Goal: Information Seeking & Learning: Find specific fact

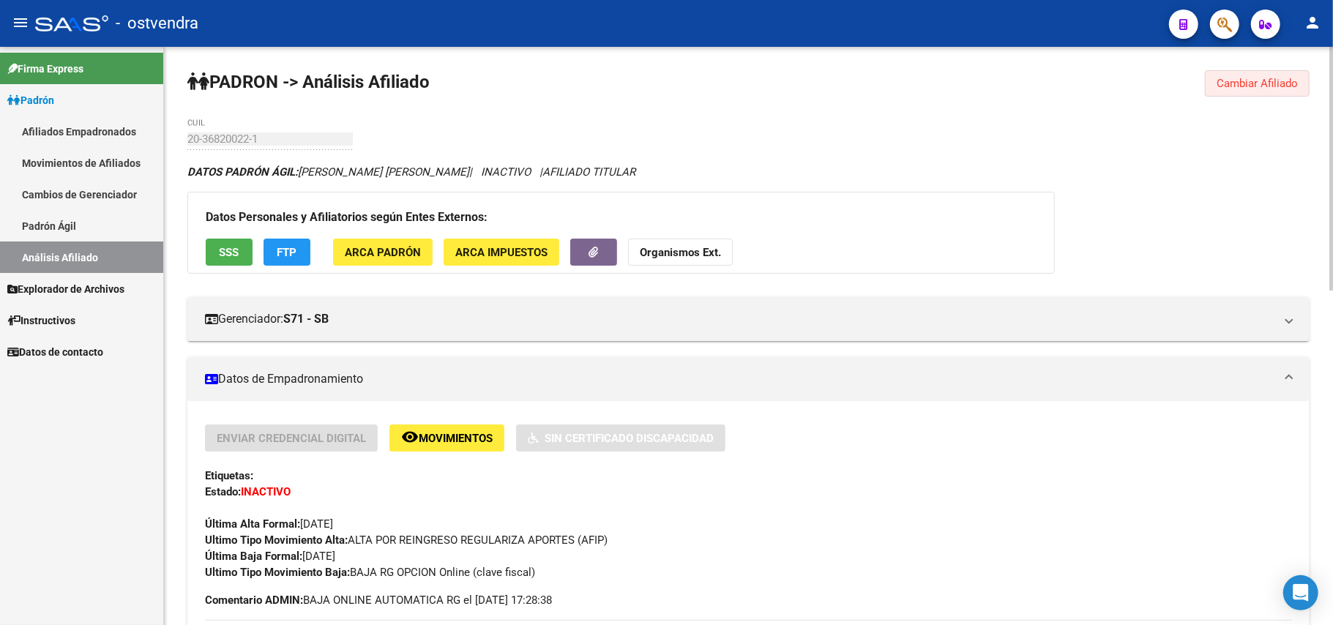
drag, startPoint x: 1280, startPoint y: 80, endPoint x: 1023, endPoint y: 109, distance: 258.6
click at [1245, 86] on span "Cambiar Afiliado" at bounding box center [1257, 83] width 81 height 13
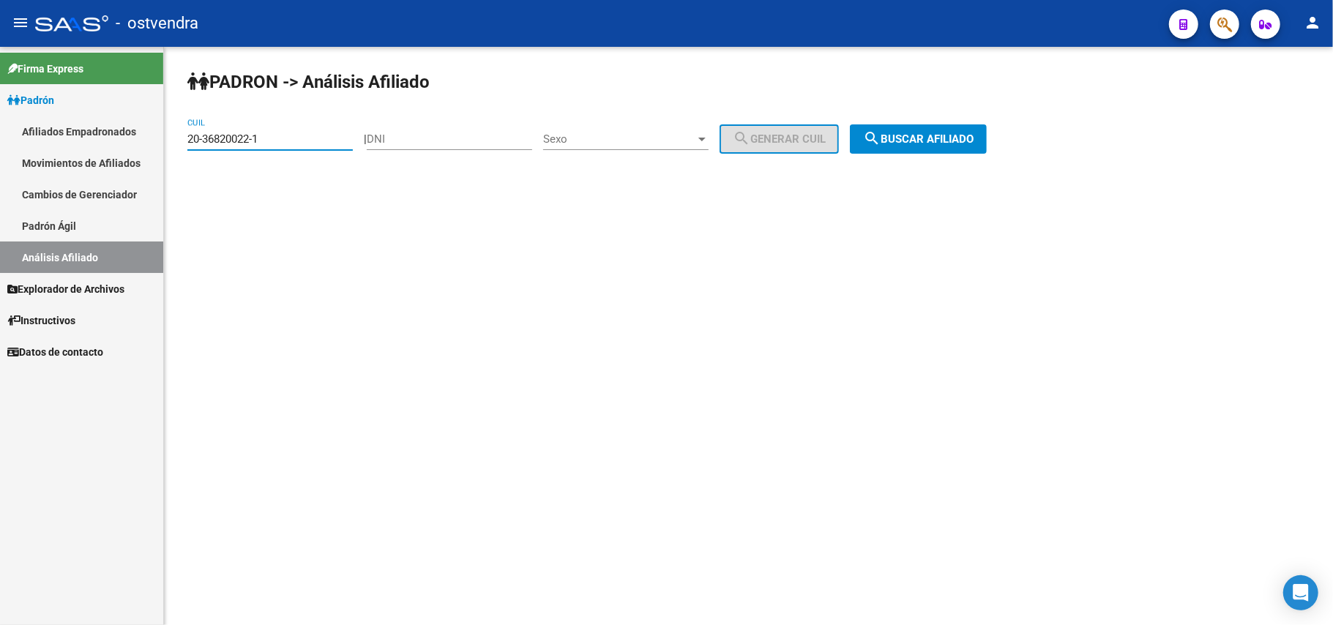
drag, startPoint x: 313, startPoint y: 141, endPoint x: 0, endPoint y: 205, distance: 319.7
click at [0, 205] on mat-sidenav-container "Firma Express Padrón Afiliados Empadronados Movimientos de Afiliados Cambios de…" at bounding box center [666, 336] width 1333 height 578
paste input "406-5"
drag, startPoint x: 946, startPoint y: 142, endPoint x: 875, endPoint y: 201, distance: 91.5
click at [938, 151] on button "search Buscar afiliado" at bounding box center [918, 138] width 137 height 29
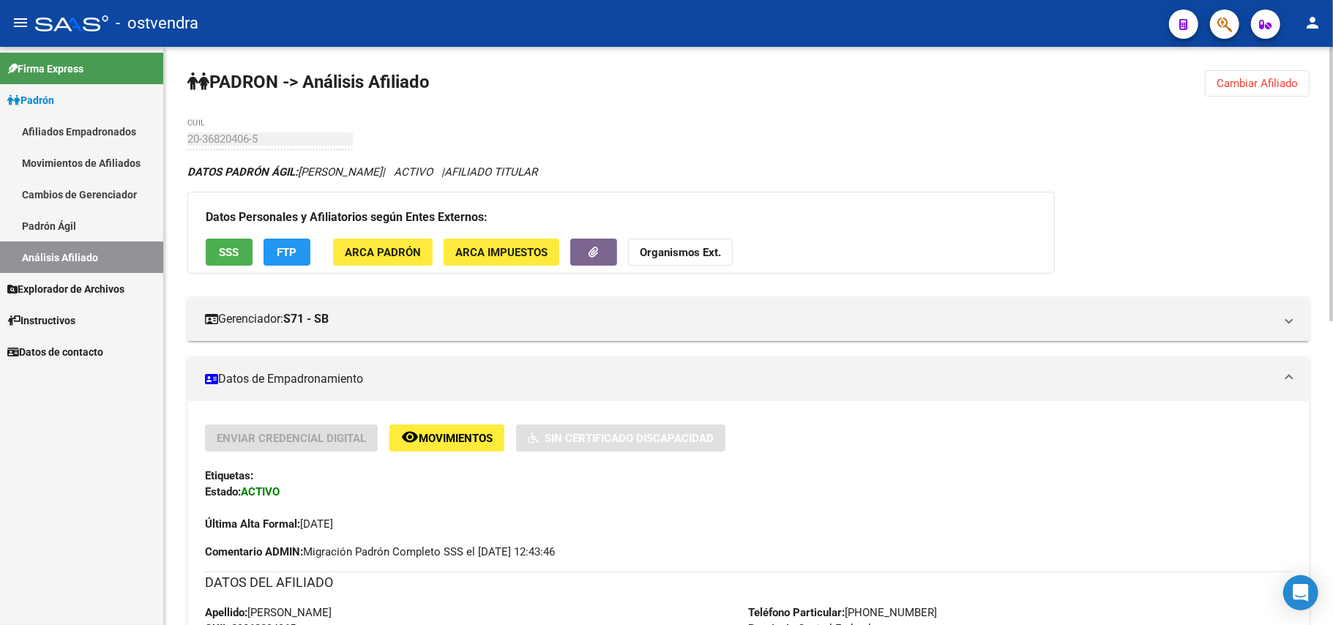
click at [1269, 85] on span "Cambiar Afiliado" at bounding box center [1257, 83] width 81 height 13
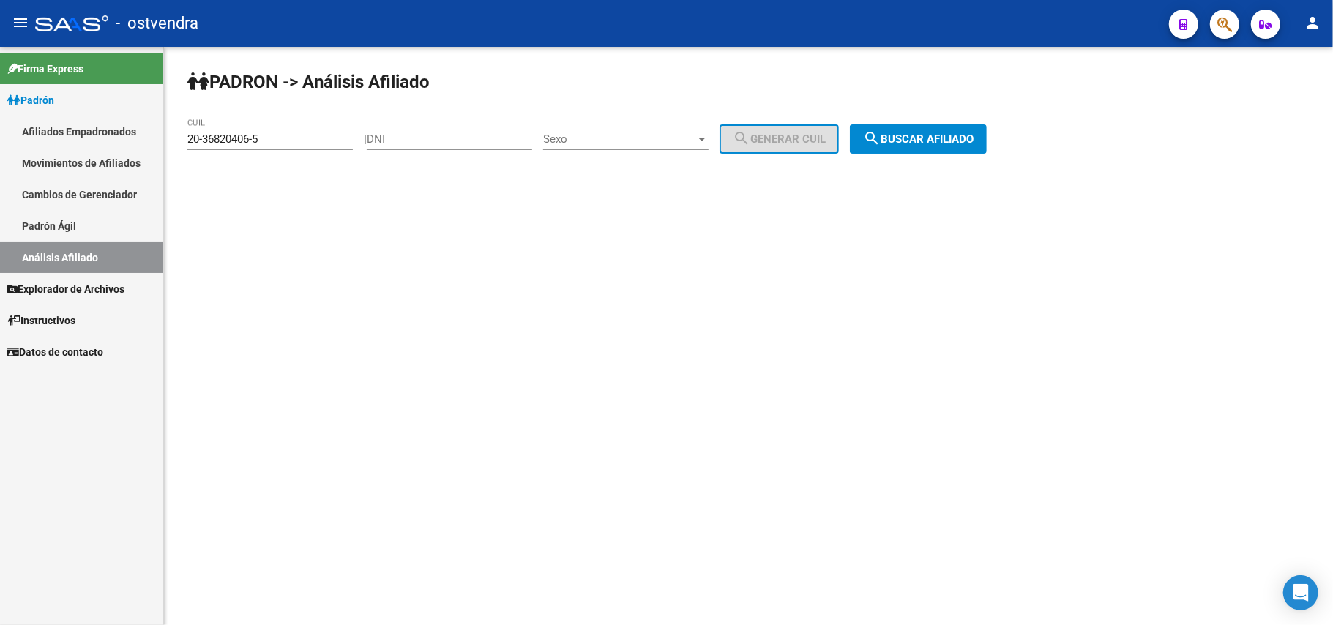
click at [310, 135] on input "20-36820406-5" at bounding box center [269, 138] width 165 height 13
drag, startPoint x: 0, startPoint y: 176, endPoint x: 27, endPoint y: 183, distance: 27.9
click at [9, 182] on mat-sidenav-container "Firma Express Padrón Afiliados Empadronados Movimientos de Afiliados Cambios de…" at bounding box center [666, 336] width 1333 height 578
paste input
click at [938, 129] on button "search Buscar afiliado" at bounding box center [918, 138] width 137 height 29
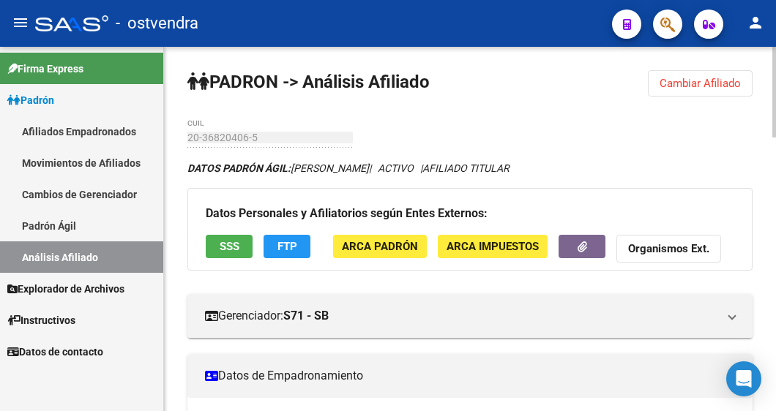
drag, startPoint x: 733, startPoint y: 70, endPoint x: 672, endPoint y: 75, distance: 61.6
click at [731, 70] on button "Cambiar Afiliado" at bounding box center [700, 83] width 105 height 26
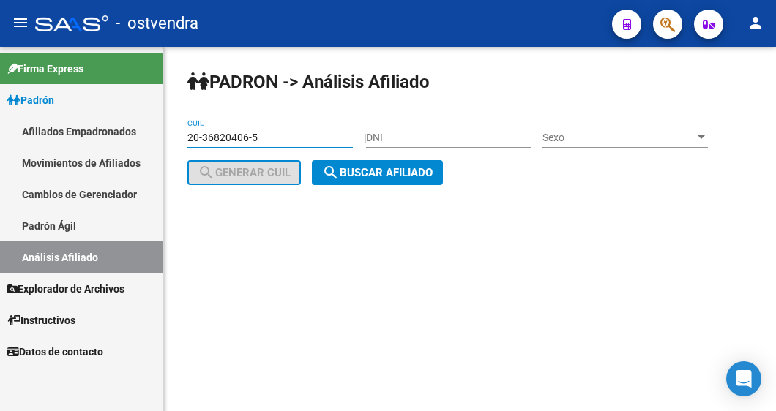
drag, startPoint x: 273, startPoint y: 138, endPoint x: -102, endPoint y: 88, distance: 378.8
click at [0, 88] on html "menu - ostvendra person Firma Express Padrón Afiliados Empadronados Movimientos…" at bounding box center [388, 205] width 776 height 411
paste input "7140028-2"
click at [416, 176] on span "search Buscar afiliado" at bounding box center [377, 172] width 111 height 13
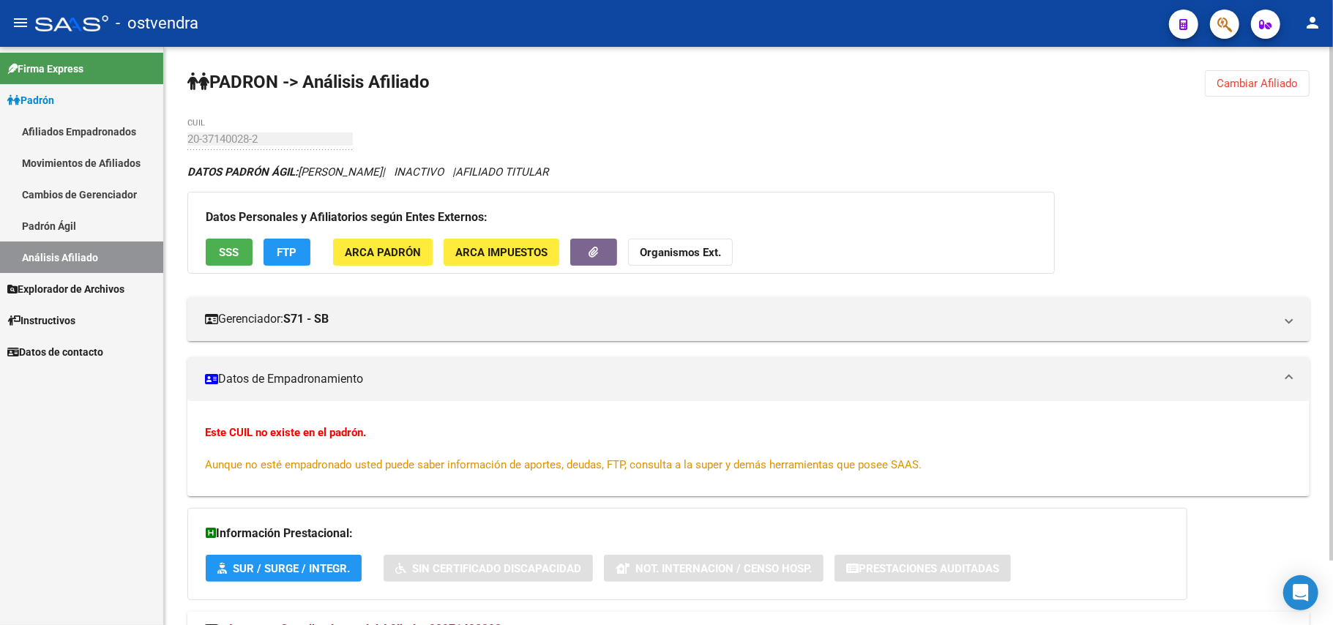
click at [935, 113] on div "PADRON -> Análisis Afiliado Cambiar Afiliado 20-37140028-2 CUIL DATOS PADRÓN ÁG…" at bounding box center [748, 372] width 1169 height 651
drag, startPoint x: 1296, startPoint y: 80, endPoint x: 1105, endPoint y: 95, distance: 191.7
click at [1292, 80] on span "Cambiar Afiliado" at bounding box center [1257, 83] width 81 height 13
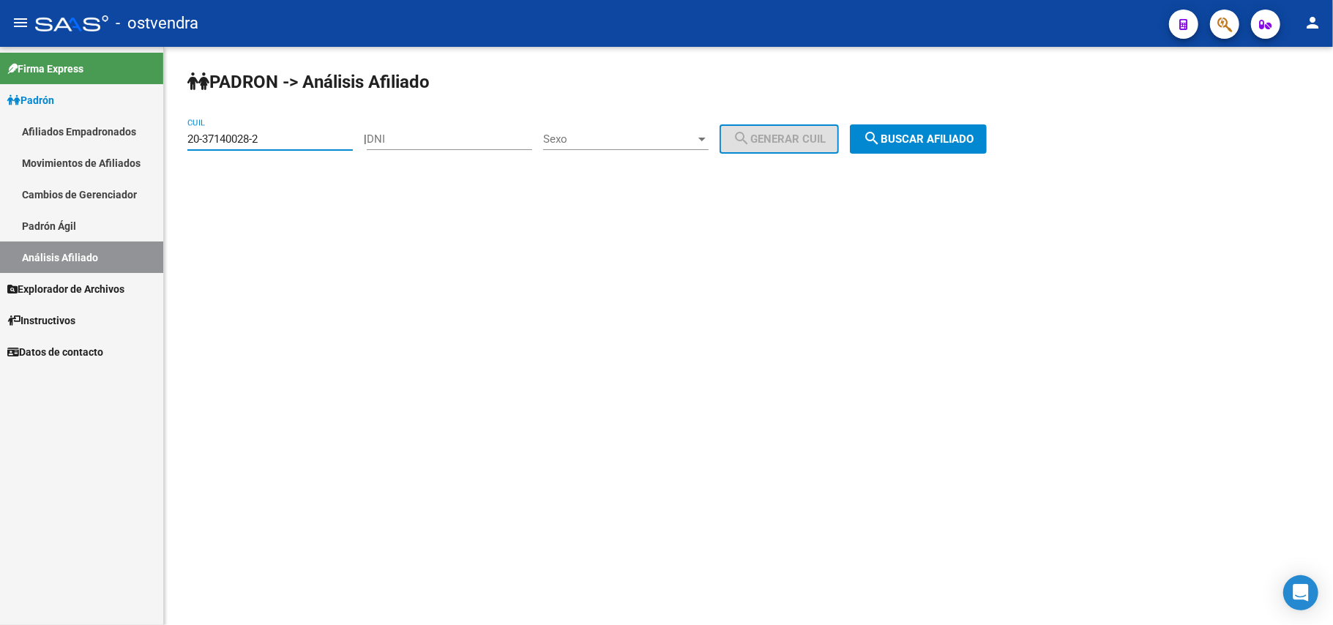
drag, startPoint x: 291, startPoint y: 133, endPoint x: 0, endPoint y: 133, distance: 290.6
click at [0, 133] on mat-sidenav-container "Firma Express Padrón Afiliados Empadronados Movimientos de Afiliados Cambios de…" at bounding box center [666, 336] width 1333 height 578
paste input "8297800-6"
type input "20-38297800-6"
drag, startPoint x: 954, startPoint y: 119, endPoint x: 955, endPoint y: 144, distance: 25.6
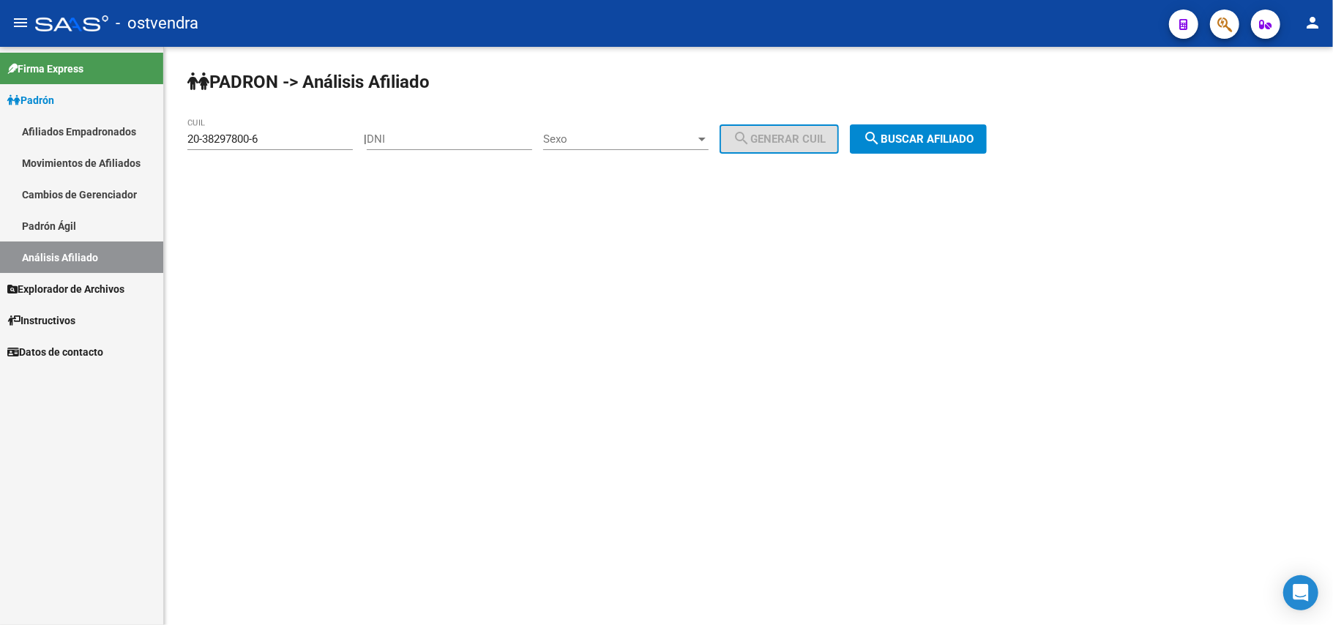
click at [954, 121] on div "PADRON -> Análisis Afiliado 20-38297800-6 CUIL | DNI Sexo Sexo search Generar C…" at bounding box center [748, 124] width 1169 height 154
click at [955, 151] on button "search Buscar afiliado" at bounding box center [918, 138] width 137 height 29
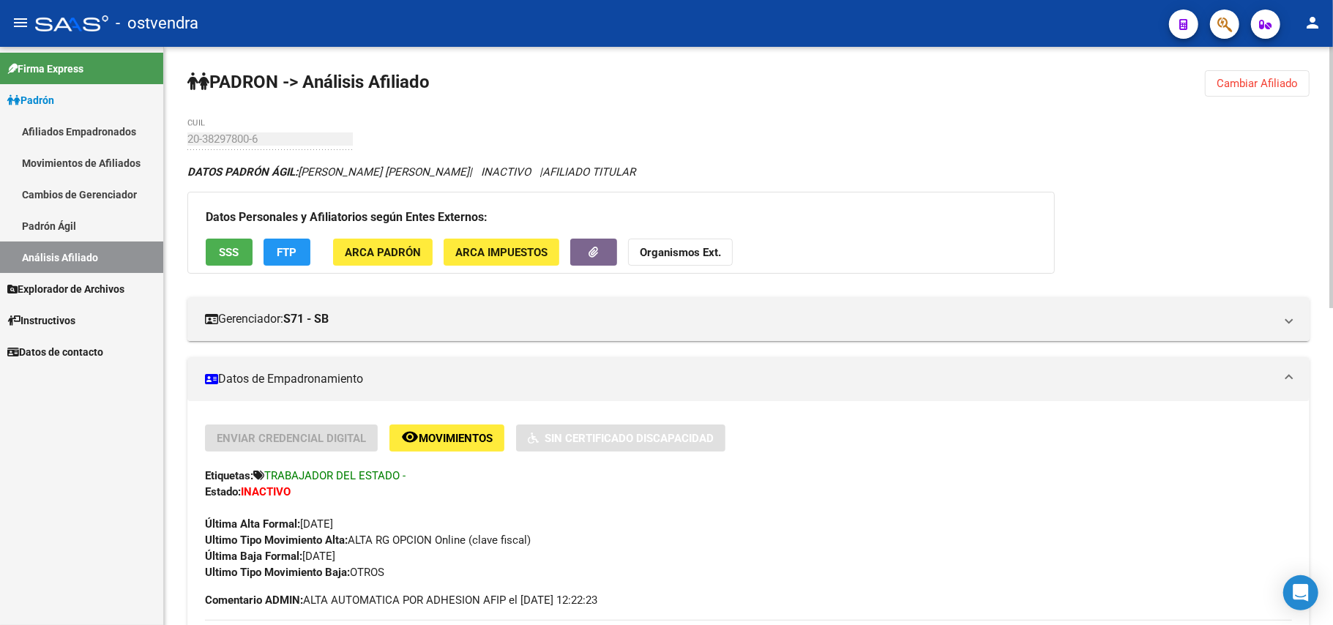
click at [1269, 89] on button "Cambiar Afiliado" at bounding box center [1257, 83] width 105 height 26
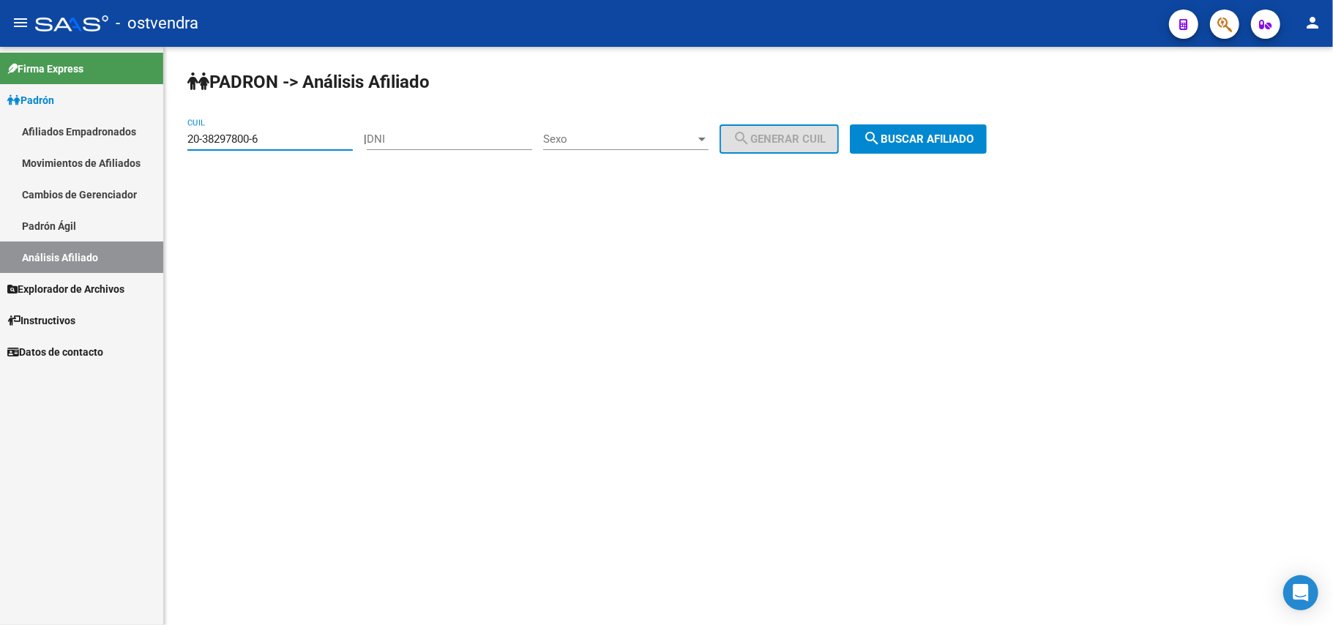
drag, startPoint x: 300, startPoint y: 136, endPoint x: 94, endPoint y: 212, distance: 219.3
click at [1, 196] on mat-sidenav-container "Firma Express Padrón Afiliados Empadronados Movimientos de Afiliados Cambios de…" at bounding box center [666, 336] width 1333 height 578
paste input "920240-2"
click at [974, 132] on span "search Buscar afiliado" at bounding box center [918, 138] width 111 height 13
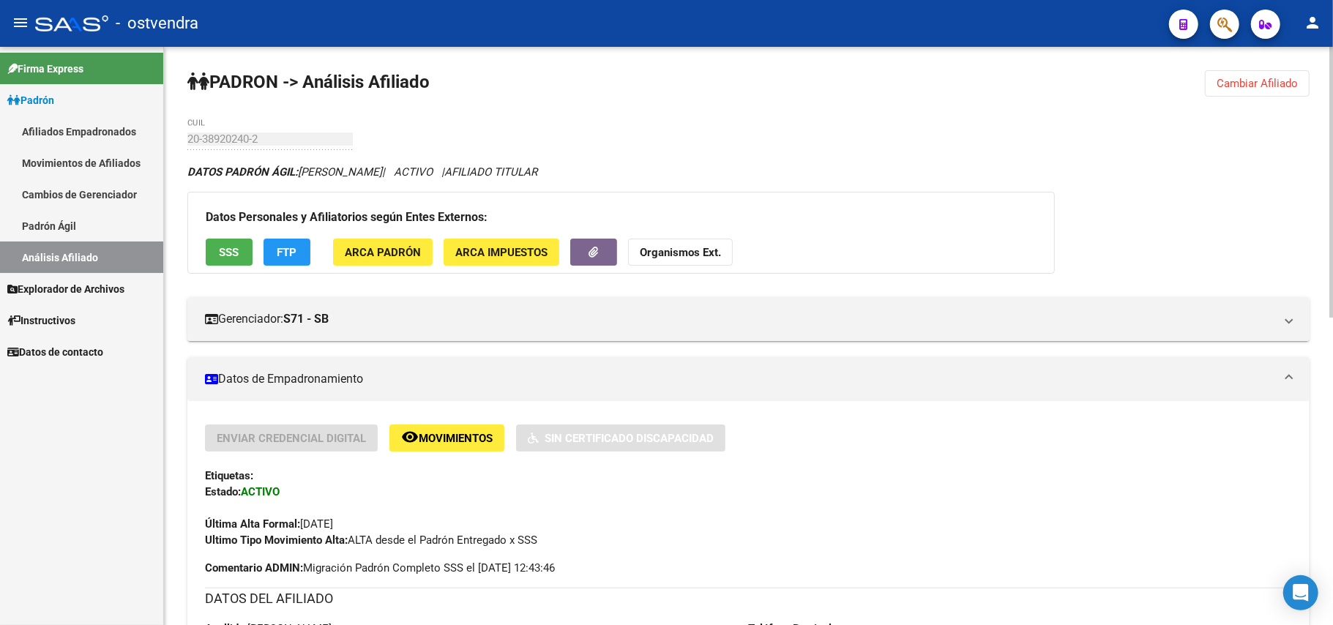
click at [1254, 88] on span "Cambiar Afiliado" at bounding box center [1257, 83] width 81 height 13
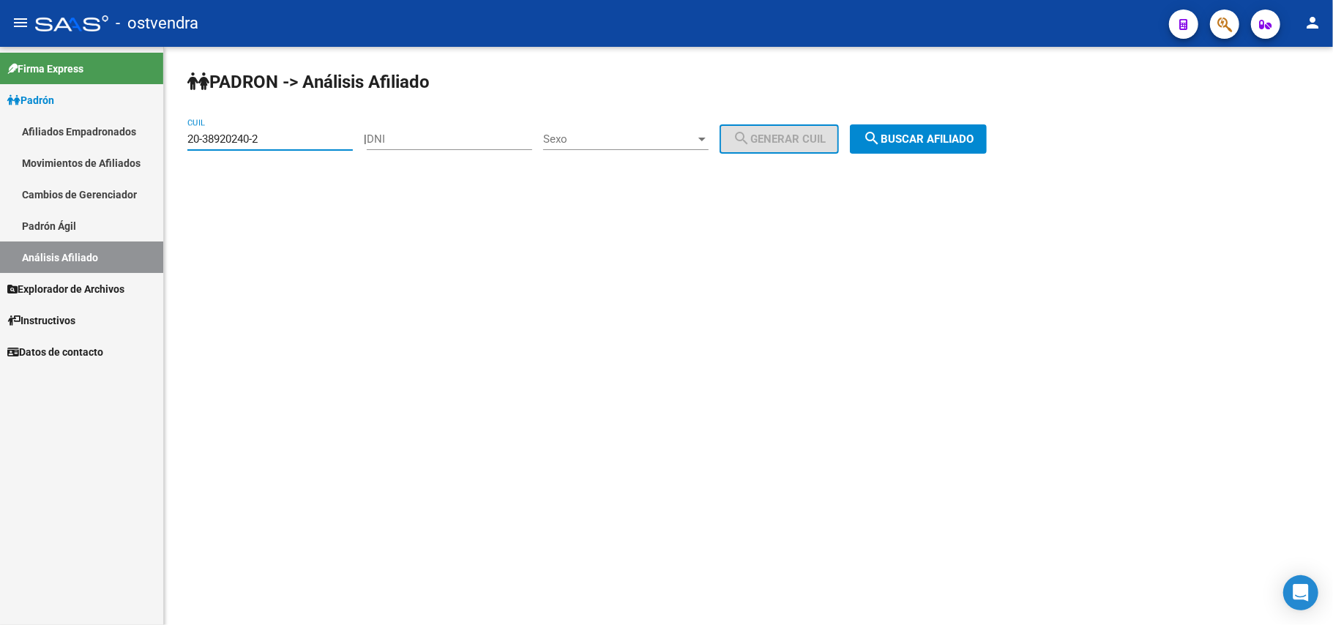
click at [296, 138] on input "20-38920240-2" at bounding box center [269, 138] width 165 height 13
click at [0, 138] on mat-sidenav-container "Firma Express Padrón Afiliados Empadronados Movimientos de Afiliados Cambios de…" at bounding box center [666, 336] width 1333 height 578
paste input "40476471-4"
drag, startPoint x: 935, startPoint y: 138, endPoint x: 894, endPoint y: 141, distance: 41.9
click at [931, 138] on span "search Buscar afiliado" at bounding box center [918, 138] width 111 height 13
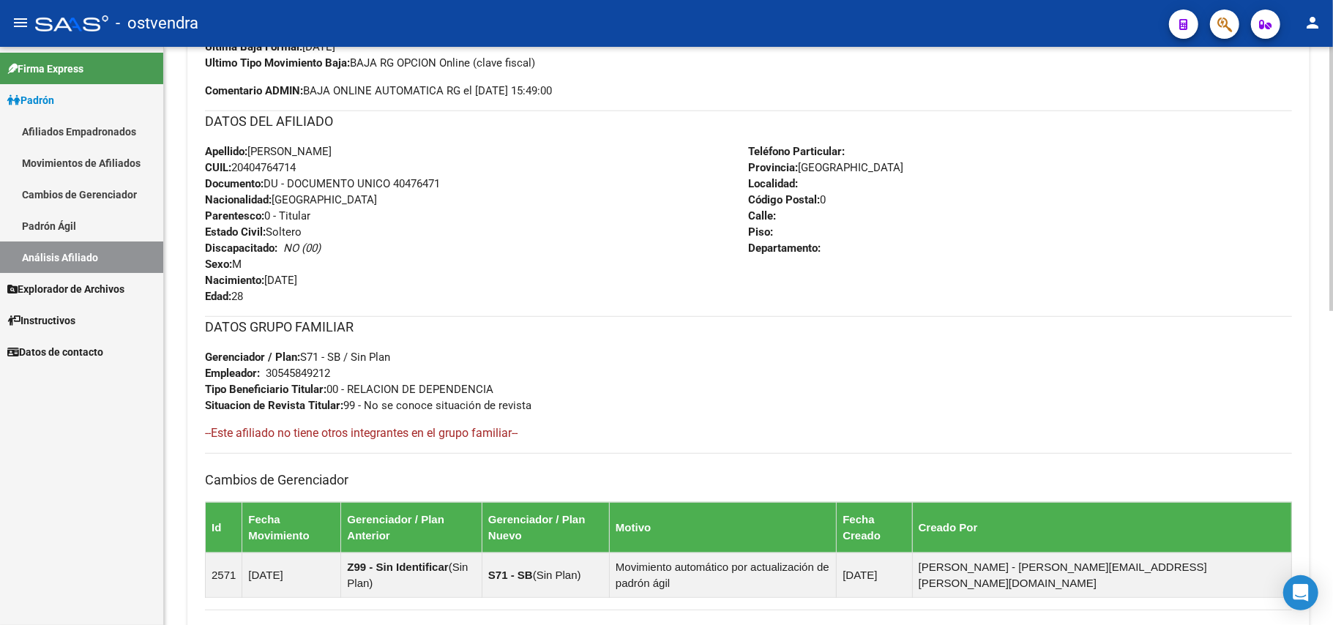
scroll to position [487, 0]
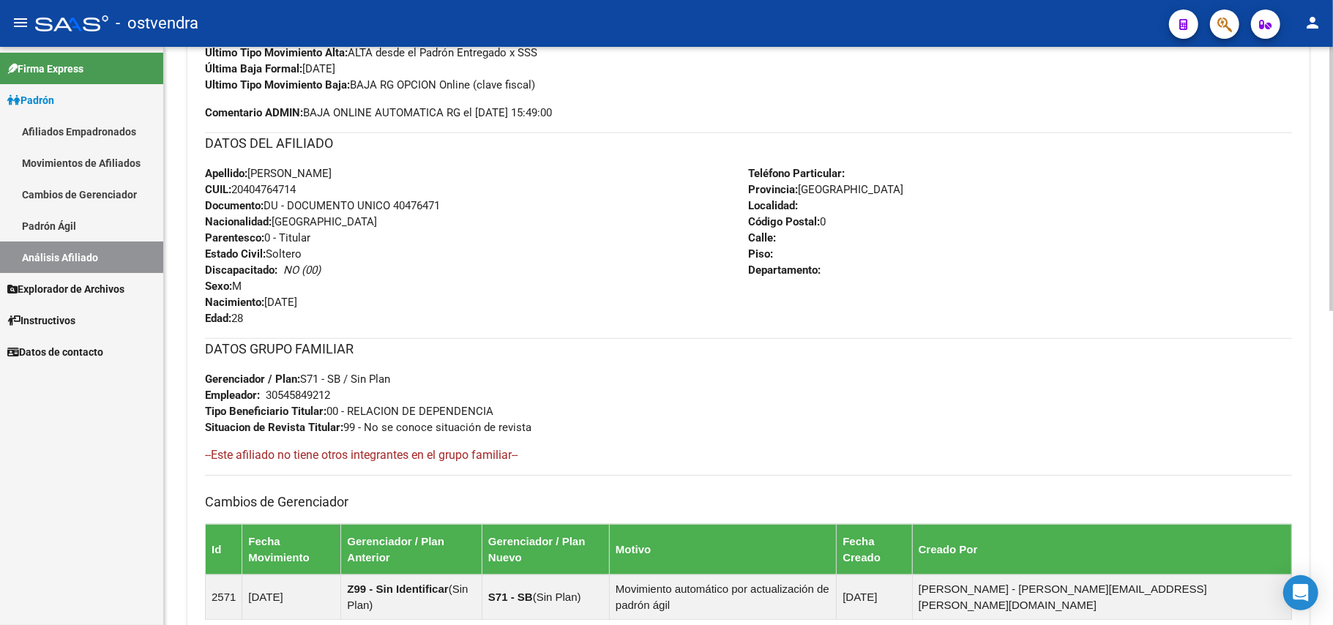
drag, startPoint x: 578, startPoint y: 211, endPoint x: 537, endPoint y: 268, distance: 69.9
click at [572, 220] on div "Apellido: [PERSON_NAME] CUIL: 20404764714 Documento: DU - DOCUMENTO UNICO 40476…" at bounding box center [477, 245] width 544 height 161
click at [492, 225] on div "Apellido: [PERSON_NAME] CUIL: 20404764714 Documento: DU - DOCUMENTO UNICO 40476…" at bounding box center [477, 245] width 544 height 161
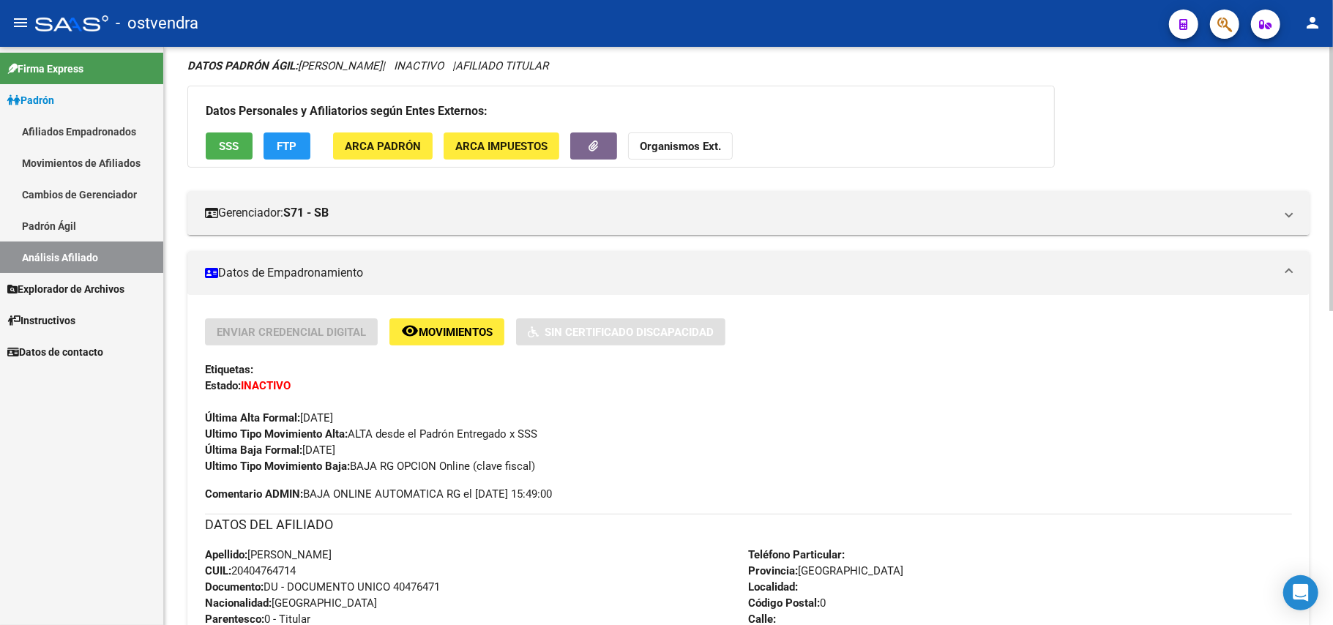
scroll to position [0, 0]
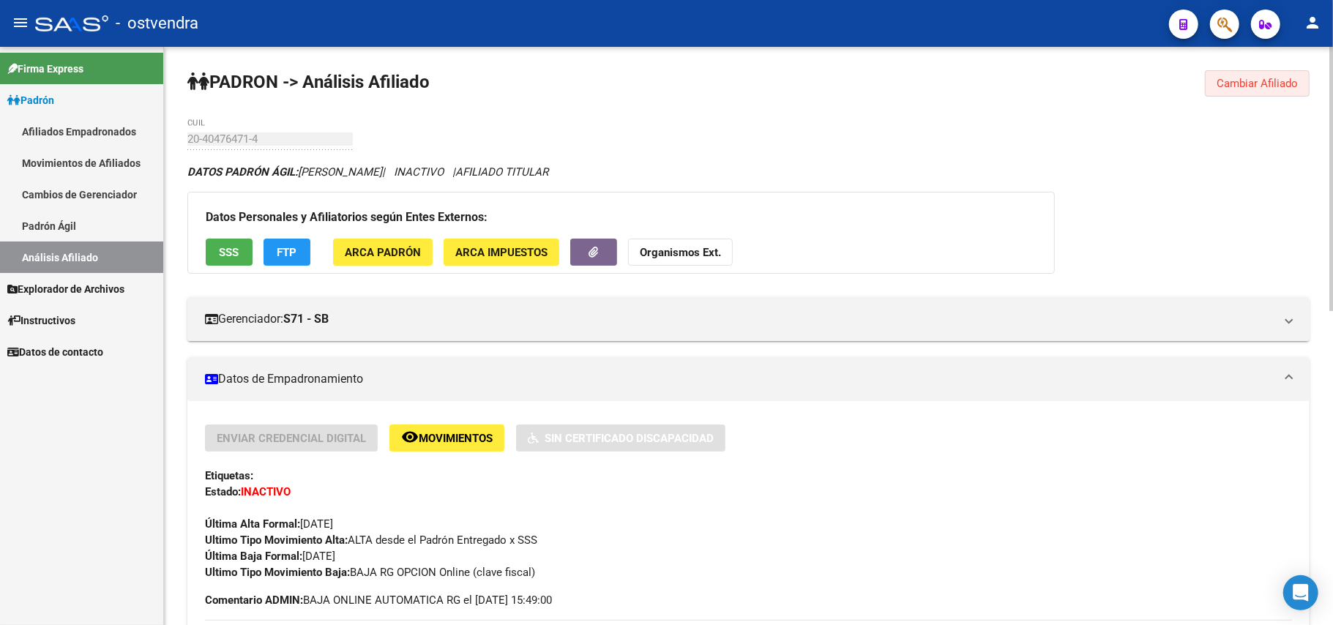
click at [1271, 72] on button "Cambiar Afiliado" at bounding box center [1257, 83] width 105 height 26
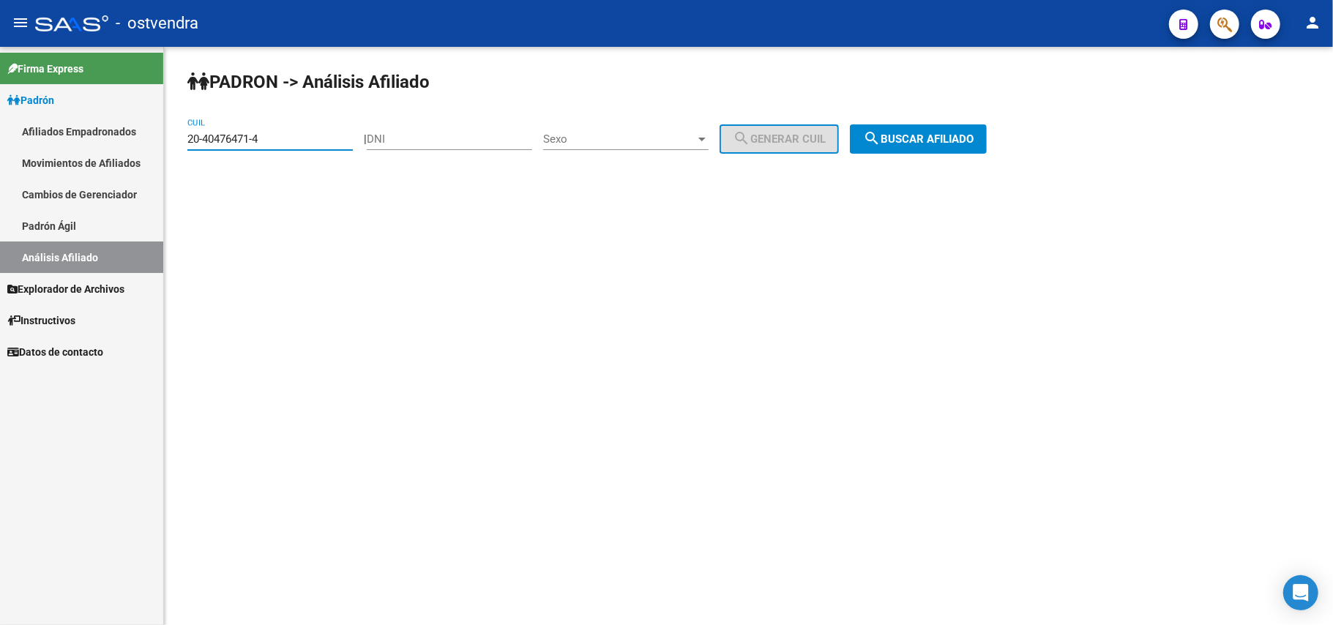
drag, startPoint x: 133, startPoint y: 118, endPoint x: 10, endPoint y: 101, distance: 124.1
click at [0, 83] on mat-sidenav-container "Firma Express Padrón Afiliados Empadronados Movimientos de Afiliados Cambios de…" at bounding box center [666, 336] width 1333 height 578
paste input "665566-1"
click at [970, 127] on button "search Buscar afiliado" at bounding box center [918, 138] width 137 height 29
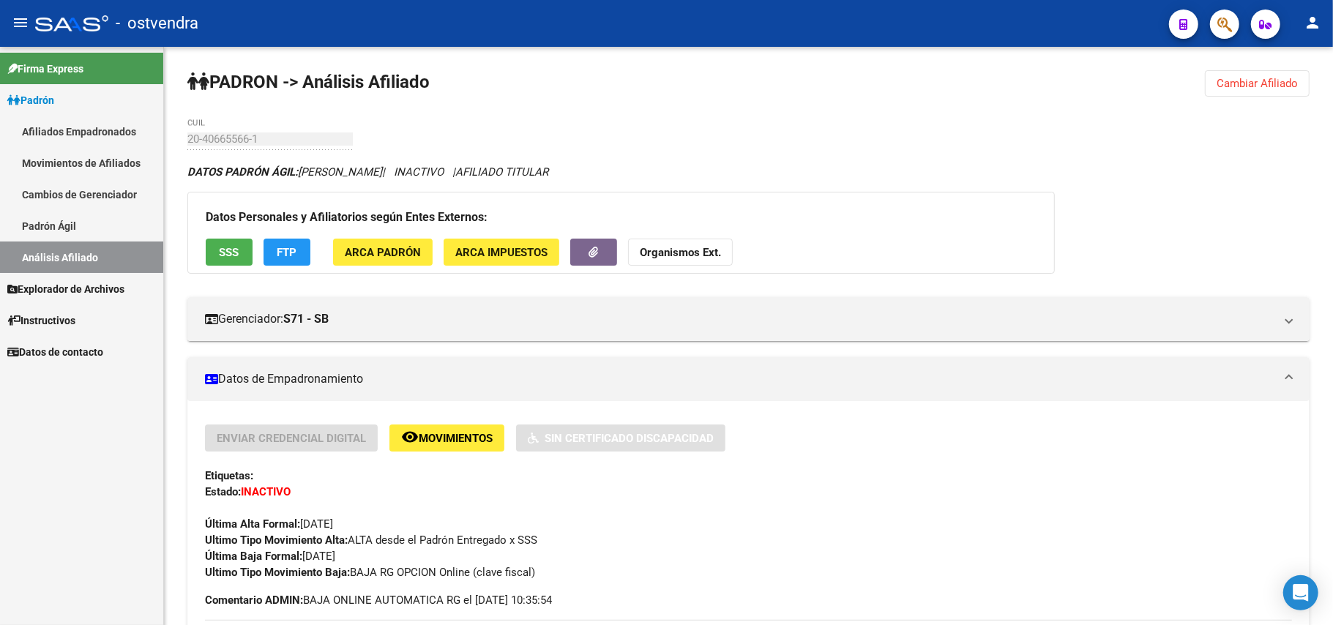
drag, startPoint x: 1307, startPoint y: 86, endPoint x: 1155, endPoint y: 94, distance: 151.7
click at [1304, 86] on button "Cambiar Afiliado" at bounding box center [1257, 83] width 105 height 26
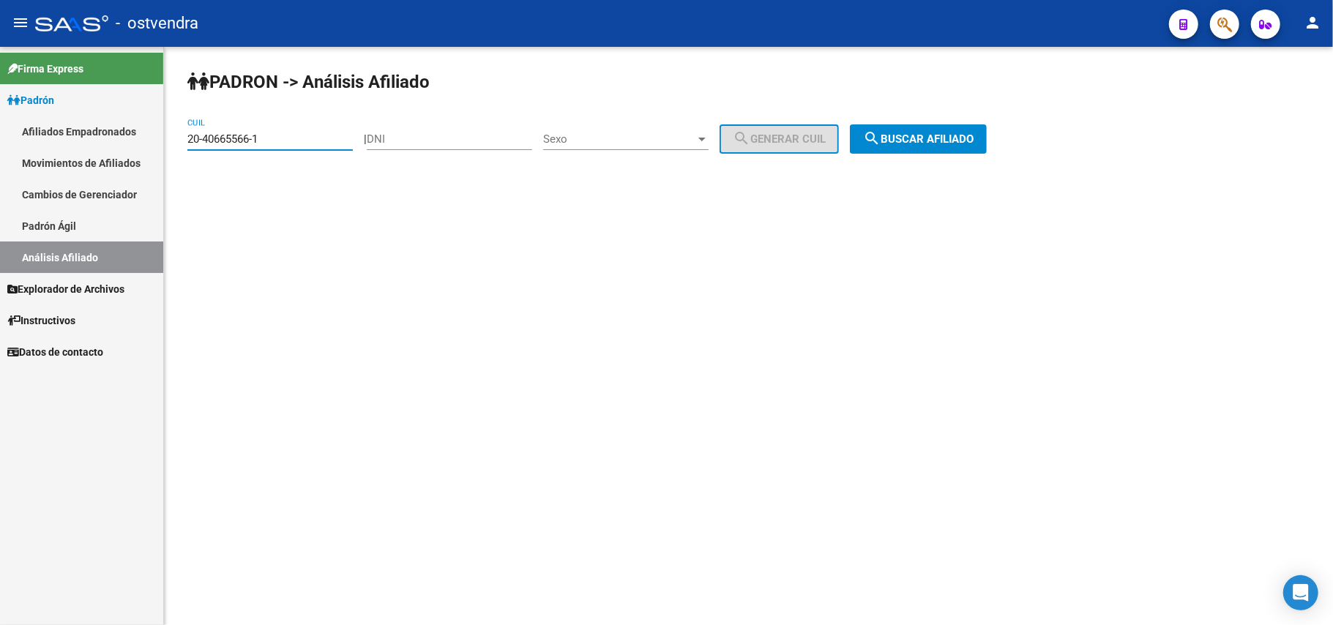
drag, startPoint x: 323, startPoint y: 138, endPoint x: 0, endPoint y: 106, distance: 324.3
click at [0, 106] on mat-sidenav-container "Firma Express Padrón Afiliados Empadronados Movimientos de Afiliados Cambios de…" at bounding box center [666, 336] width 1333 height 578
paste input "72715-8"
click at [944, 138] on span "search Buscar afiliado" at bounding box center [918, 138] width 111 height 13
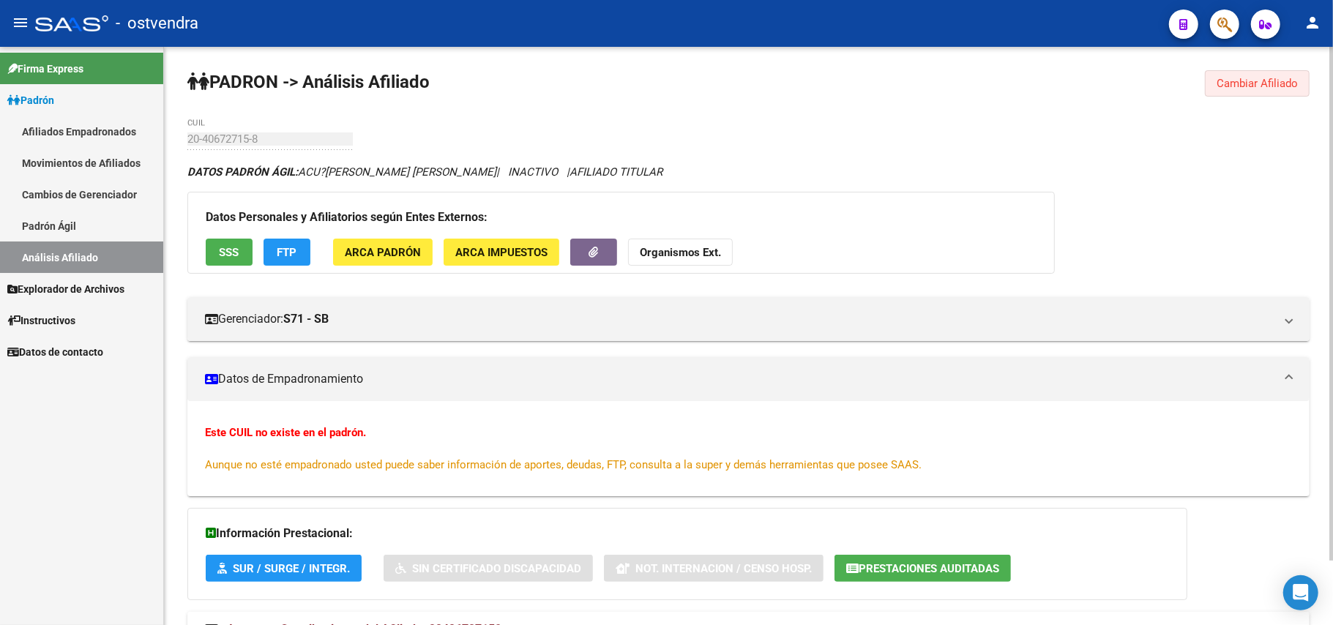
click at [1239, 83] on span "Cambiar Afiliado" at bounding box center [1257, 83] width 81 height 13
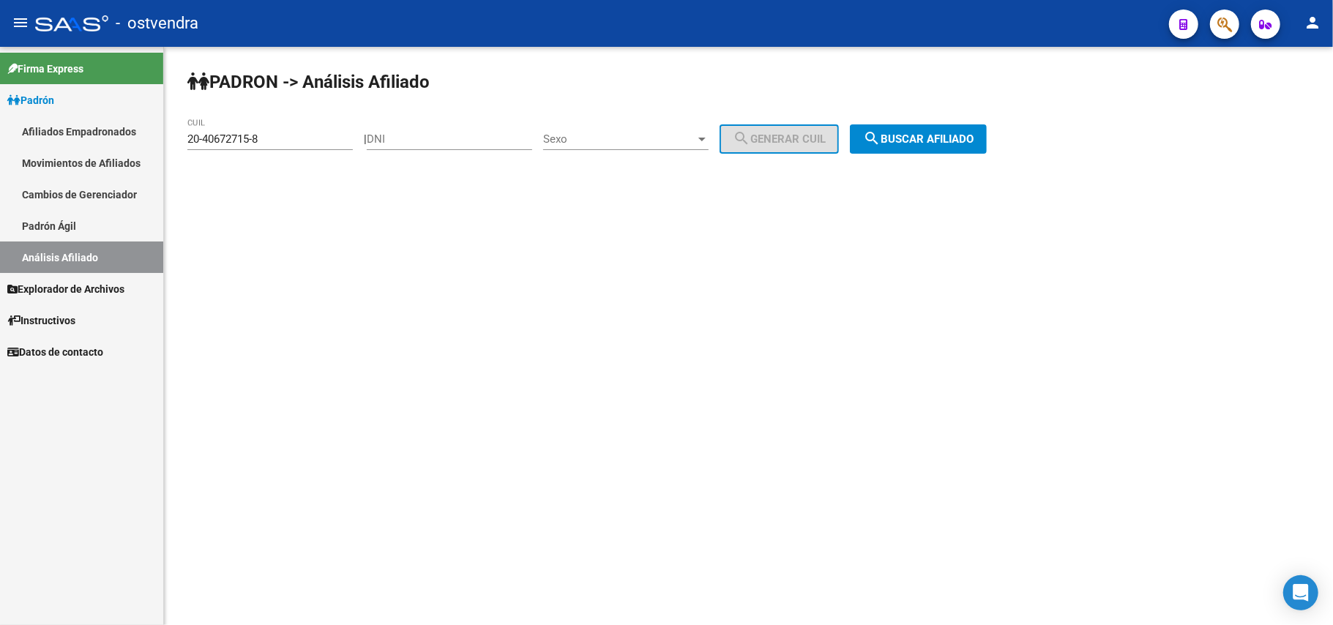
click at [310, 130] on div "20-40672715-8 CUIL" at bounding box center [269, 134] width 165 height 31
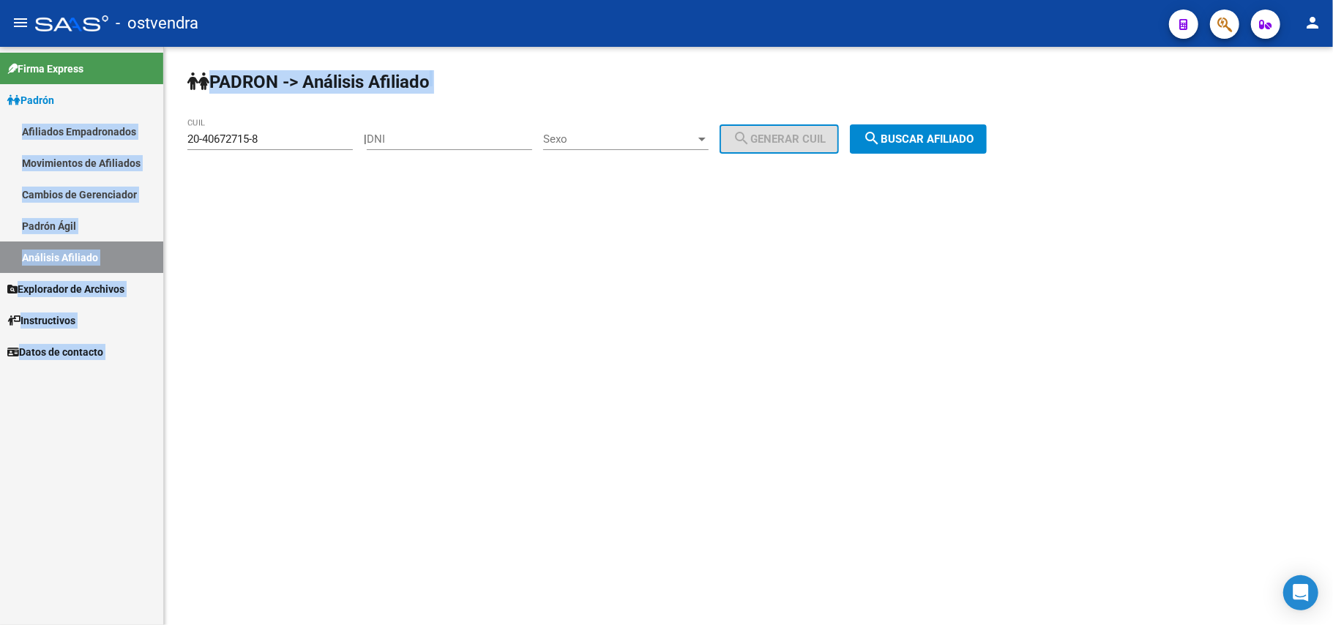
click at [0, 138] on mat-sidenav-container "Firma Express Padrón Afiliados Empadronados Movimientos de Afiliados Cambios de…" at bounding box center [666, 336] width 1333 height 578
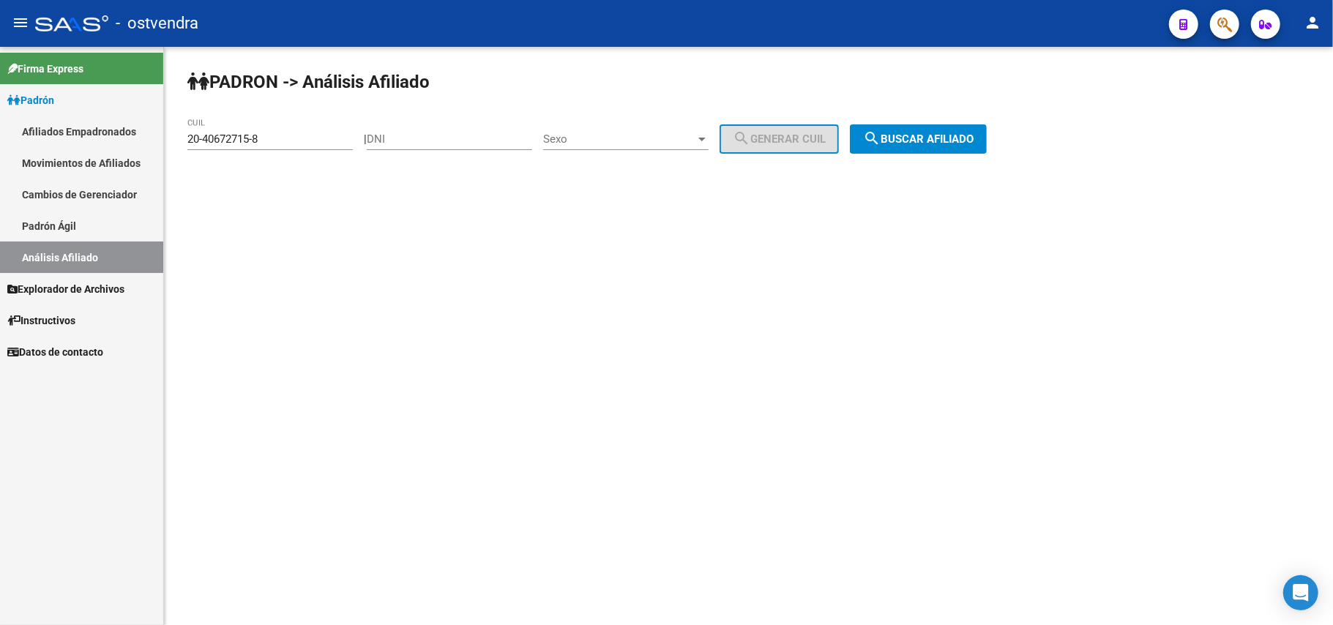
click at [278, 136] on input "20-40672715-8" at bounding box center [269, 138] width 165 height 13
drag, startPoint x: 278, startPoint y: 136, endPoint x: 0, endPoint y: 122, distance: 278.5
click at [0, 122] on mat-sidenav-container "Firma Express Padrón Afiliados Empadronados Movimientos de Afiliados Cambios de…" at bounding box center [666, 336] width 1333 height 578
click at [962, 135] on span "search Buscar afiliado" at bounding box center [918, 138] width 111 height 13
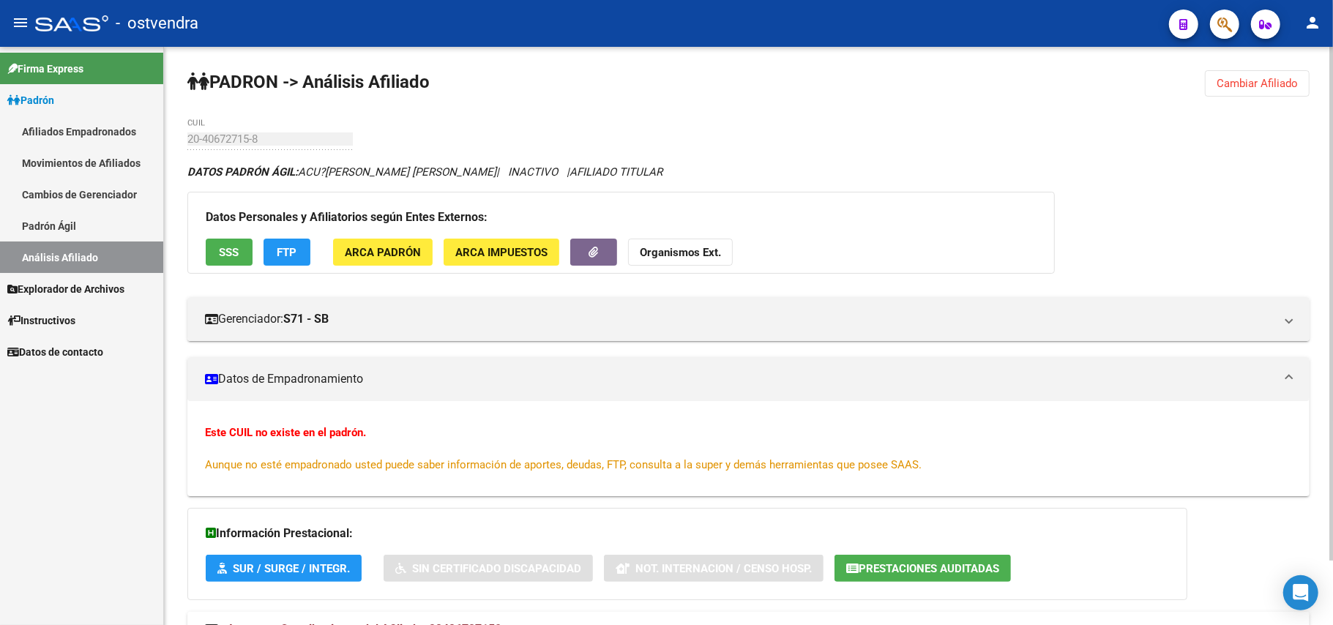
click at [1248, 94] on button "Cambiar Afiliado" at bounding box center [1257, 83] width 105 height 26
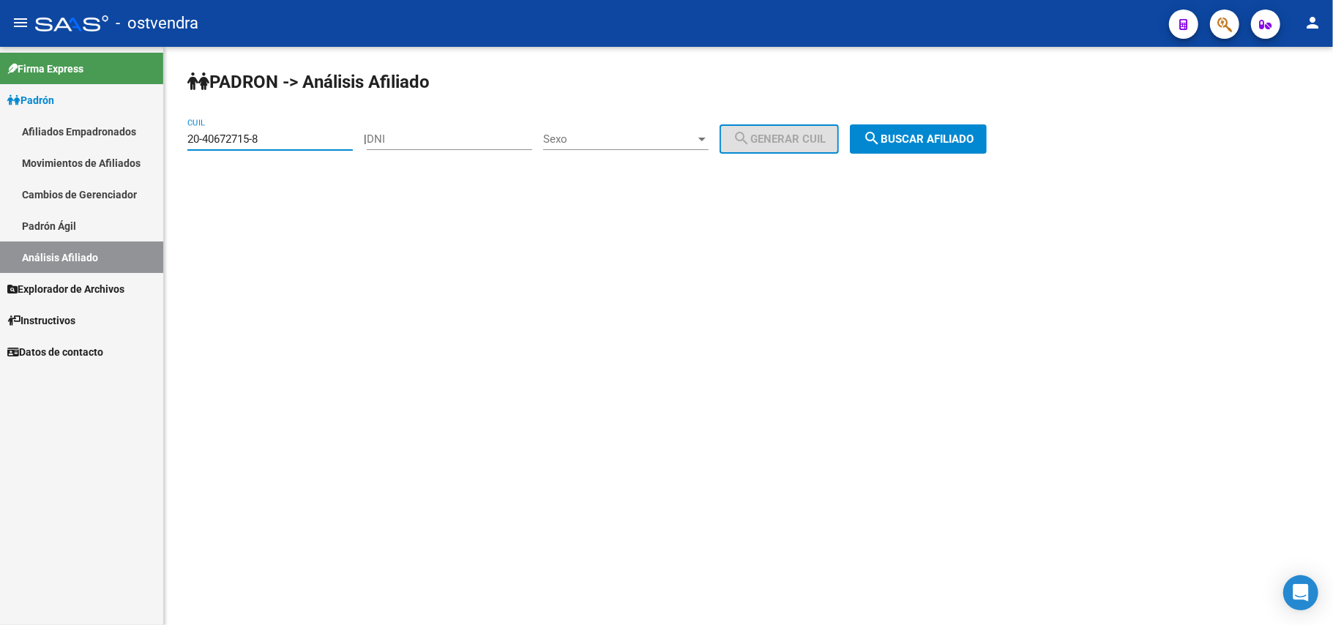
drag, startPoint x: 287, startPoint y: 143, endPoint x: 379, endPoint y: 185, distance: 101.2
click at [12, 141] on mat-sidenav-container "Firma Express Padrón Afiliados Empadronados Movimientos de Afiliados Cambios de…" at bounding box center [666, 336] width 1333 height 578
paste input "903204-5"
drag, startPoint x: 935, startPoint y: 152, endPoint x: 916, endPoint y: 145, distance: 20.4
click at [925, 147] on button "search Buscar afiliado" at bounding box center [918, 138] width 137 height 29
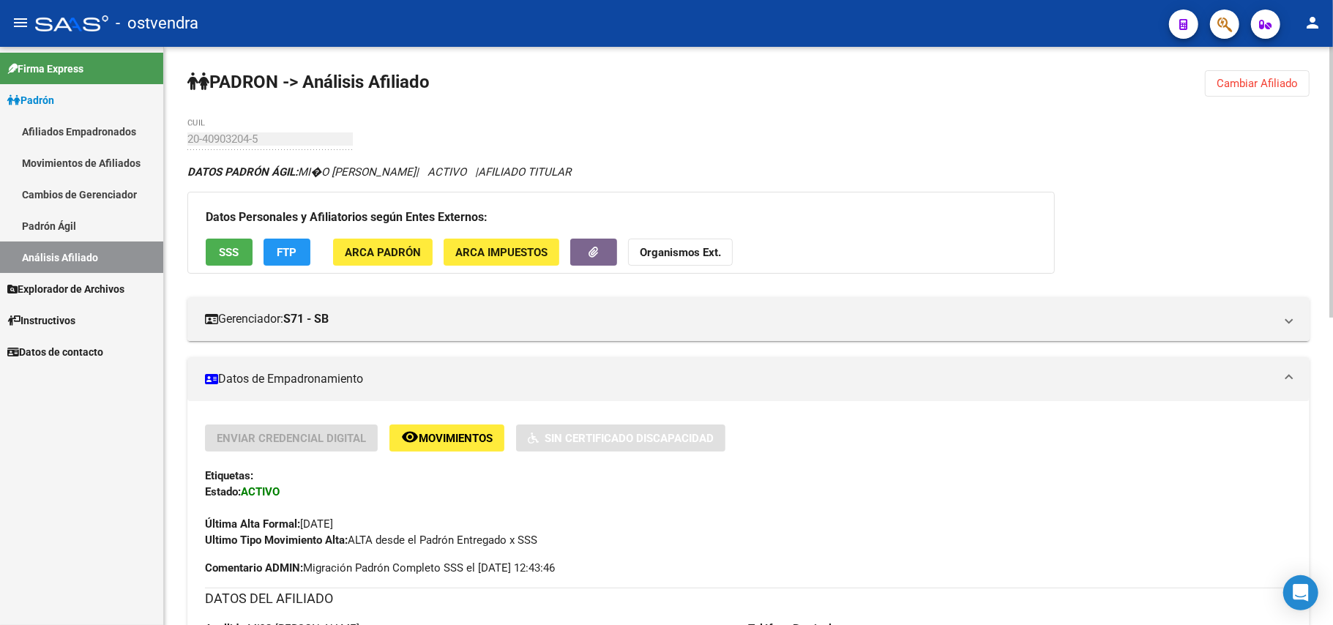
click at [1256, 83] on span "Cambiar Afiliado" at bounding box center [1257, 83] width 81 height 13
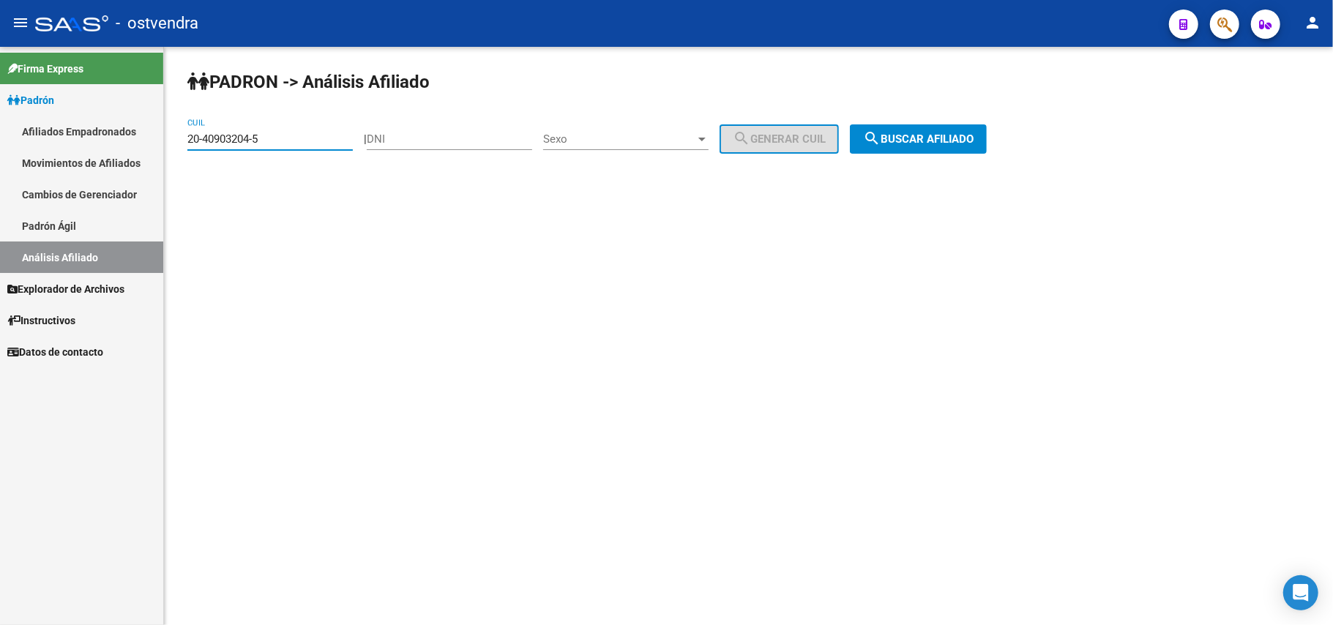
drag, startPoint x: 320, startPoint y: 135, endPoint x: 1, endPoint y: 92, distance: 321.9
click at [1, 92] on mat-sidenav-container "Firma Express Padrón Afiliados Empadronados Movimientos de Afiliados Cambios de…" at bounding box center [666, 336] width 1333 height 578
paste input "1318039-3"
click at [931, 138] on span "search Buscar afiliado" at bounding box center [918, 138] width 111 height 13
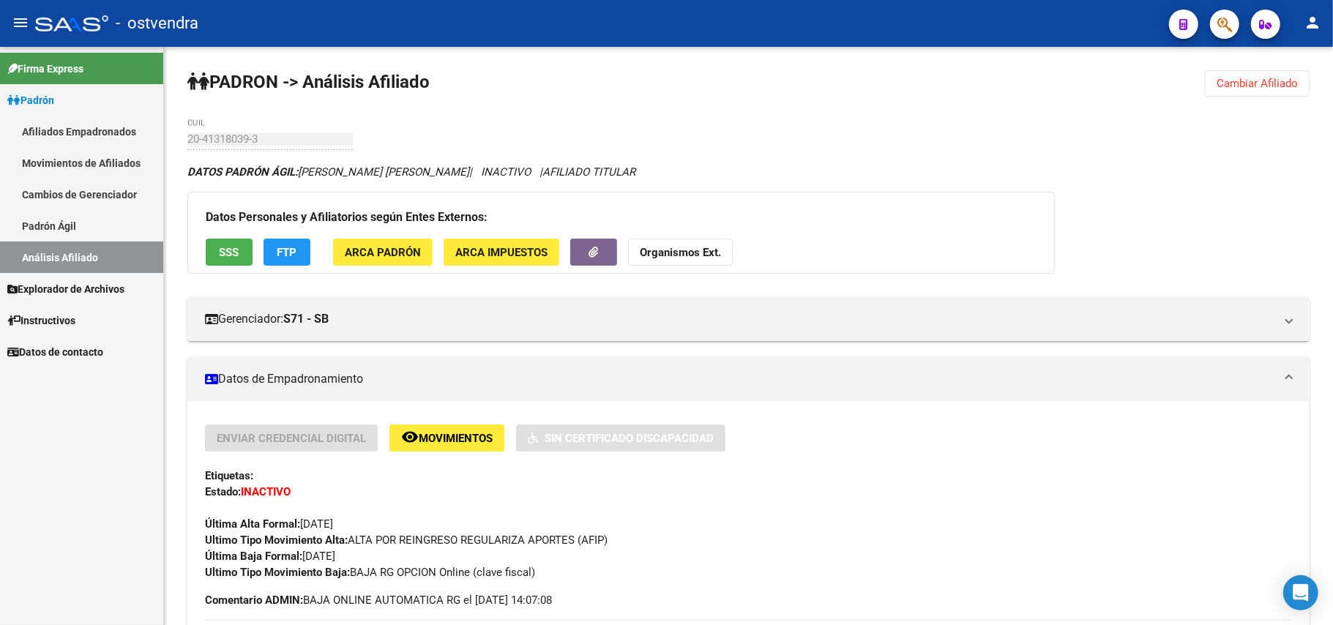
click at [1260, 94] on button "Cambiar Afiliado" at bounding box center [1257, 83] width 105 height 26
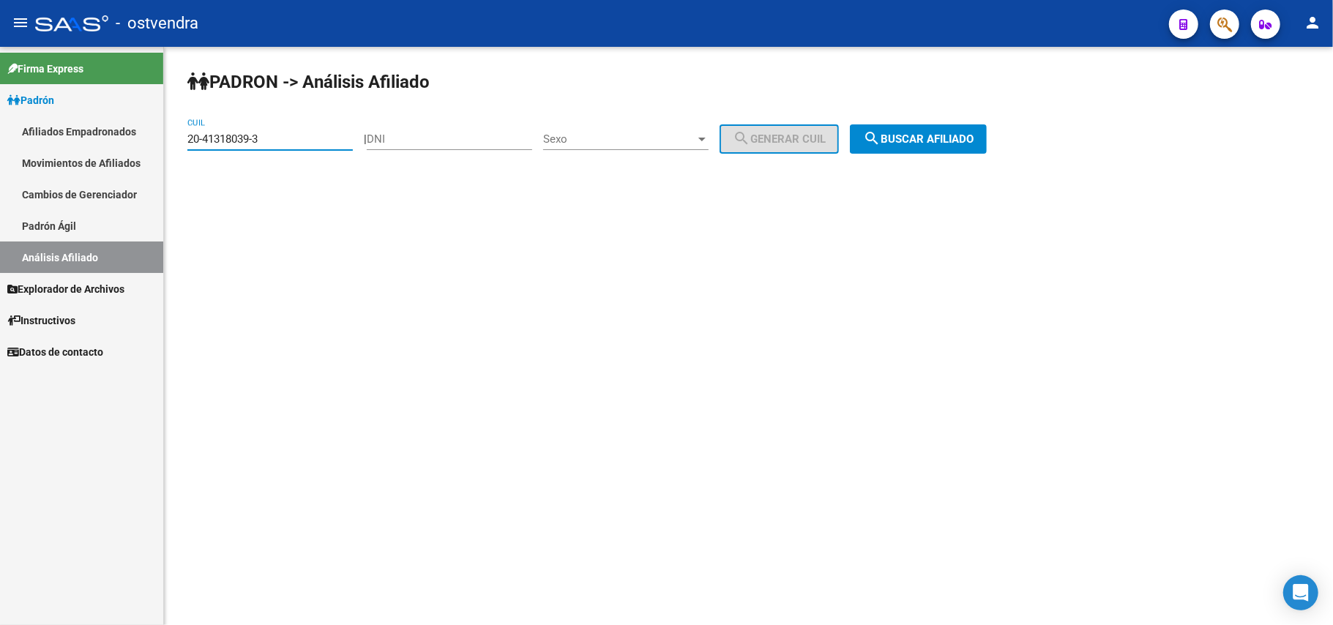
drag, startPoint x: 302, startPoint y: 135, endPoint x: 0, endPoint y: 146, distance: 301.8
click at [0, 146] on mat-sidenav-container "Firma Express Padrón Afiliados Empadronados Movimientos de Afiliados Cambios de…" at bounding box center [666, 336] width 1333 height 578
paste input "26728-6"
drag, startPoint x: 905, startPoint y: 130, endPoint x: 933, endPoint y: 147, distance: 32.9
click at [923, 144] on div "PADRON -> Análisis Afiliado 20-41326728-6 CUIL | DNI Sexo Sexo search Generar C…" at bounding box center [748, 124] width 1169 height 154
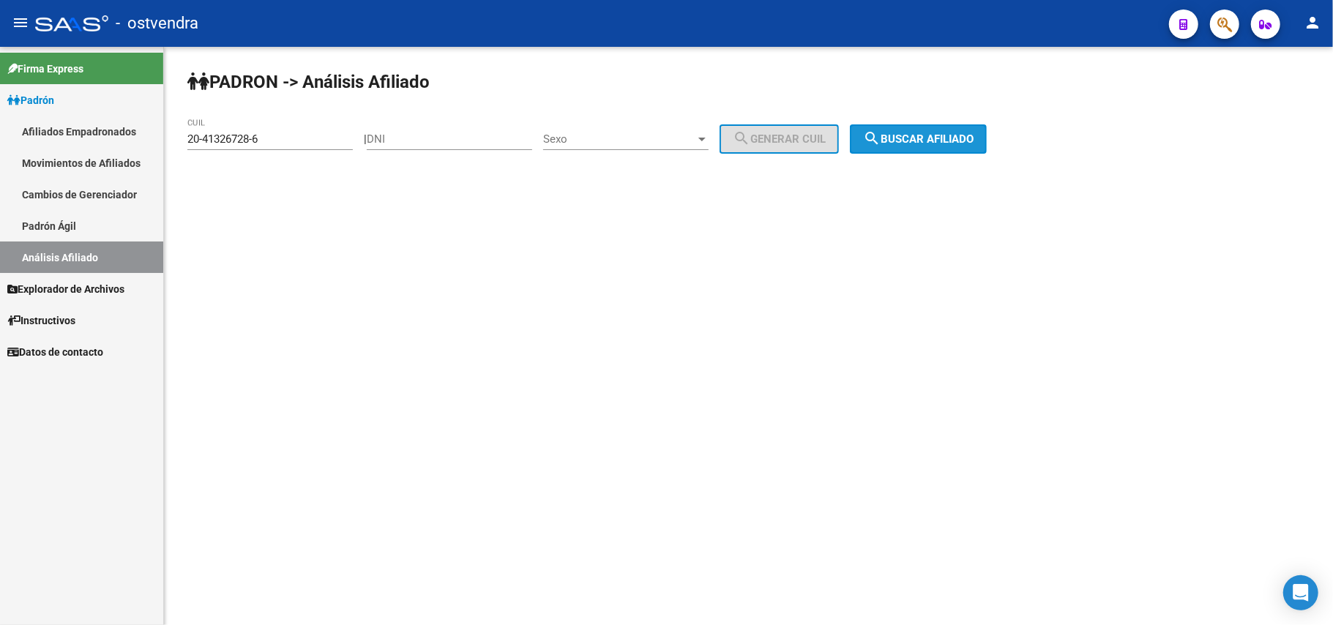
click at [944, 135] on span "search Buscar afiliado" at bounding box center [918, 138] width 111 height 13
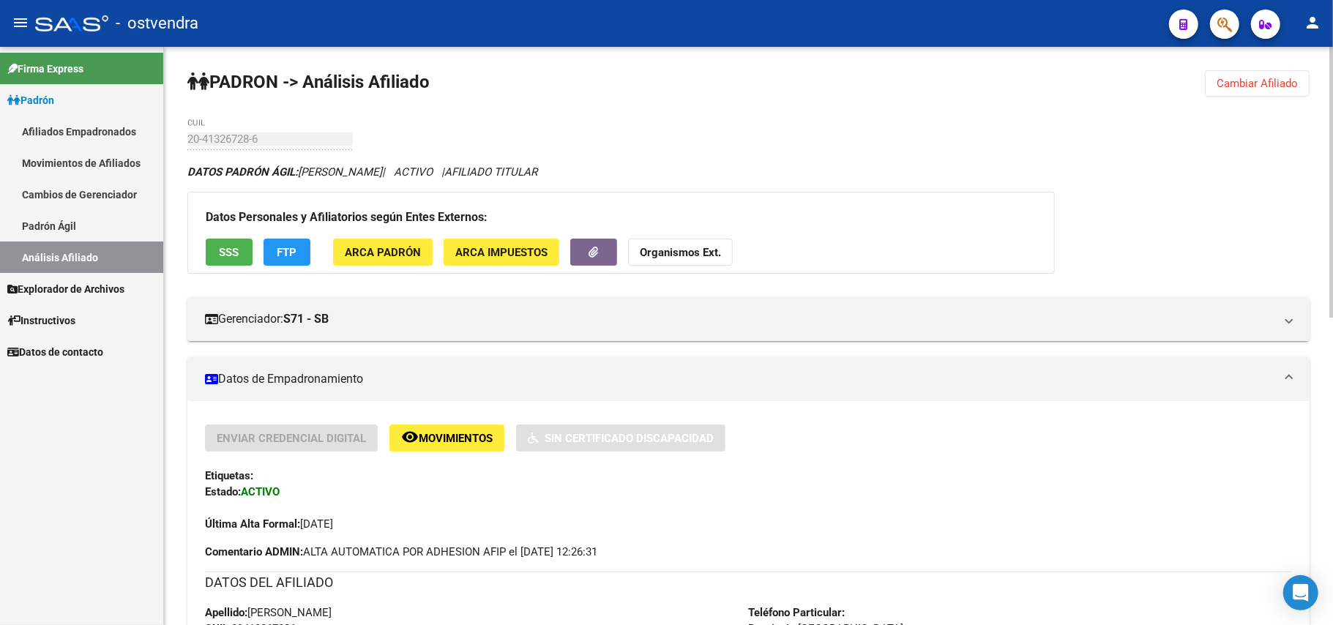
drag, startPoint x: 1227, startPoint y: 86, endPoint x: 1146, endPoint y: 124, distance: 89.4
click at [1217, 91] on button "Cambiar Afiliado" at bounding box center [1257, 83] width 105 height 26
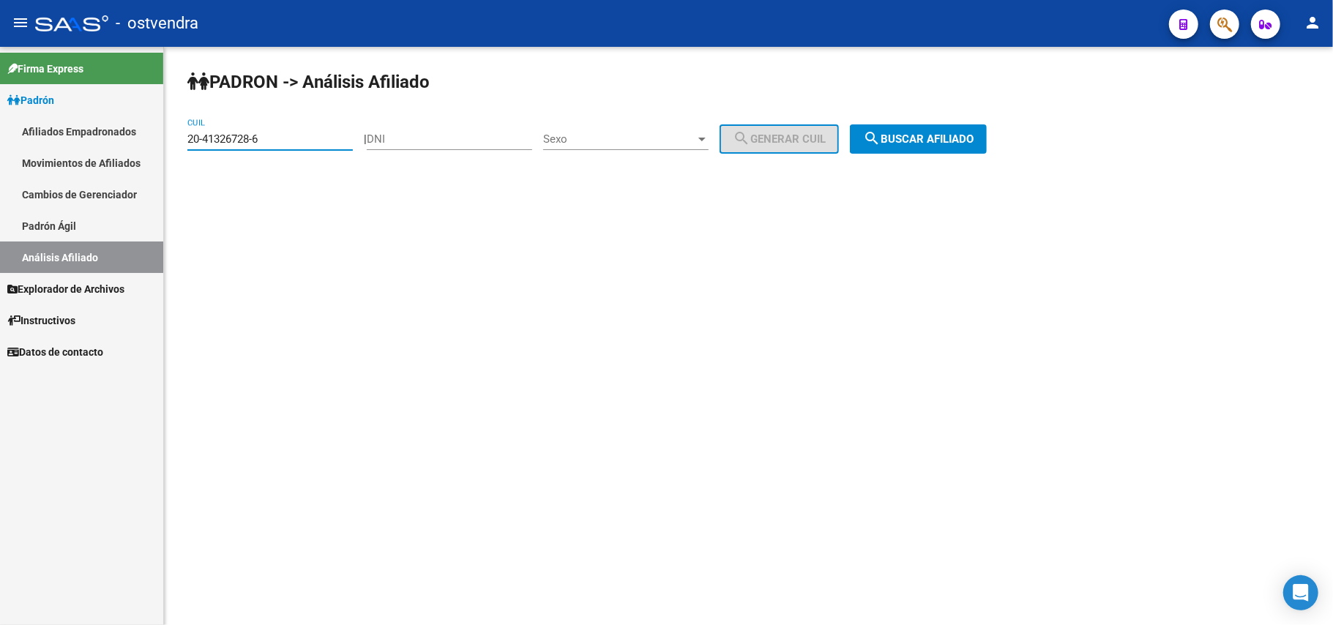
click at [305, 141] on input "20-41326728-6" at bounding box center [269, 138] width 165 height 13
drag, startPoint x: 244, startPoint y: 138, endPoint x: 48, endPoint y: 124, distance: 196.7
click at [7, 119] on mat-sidenav-container "Firma Express Padrón Afiliados Empadronados Movimientos de Afiliados Cambios de…" at bounding box center [666, 336] width 1333 height 578
paste input "93885660"
drag, startPoint x: 985, startPoint y: 141, endPoint x: 970, endPoint y: 146, distance: 16.2
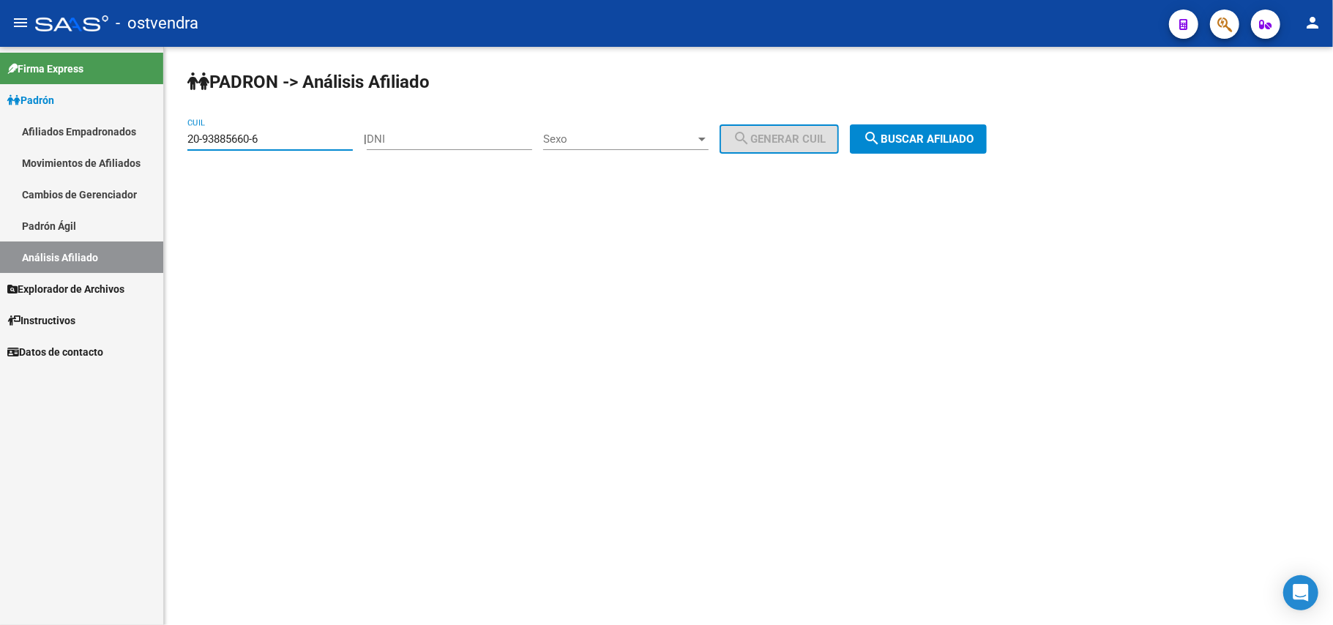
click at [974, 143] on span "search Buscar afiliado" at bounding box center [918, 138] width 111 height 13
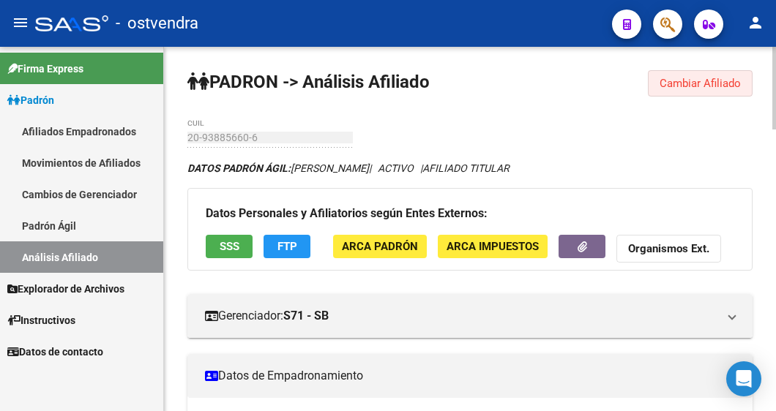
drag, startPoint x: 692, startPoint y: 77, endPoint x: 592, endPoint y: 106, distance: 104.5
click at [692, 77] on span "Cambiar Afiliado" at bounding box center [700, 83] width 81 height 13
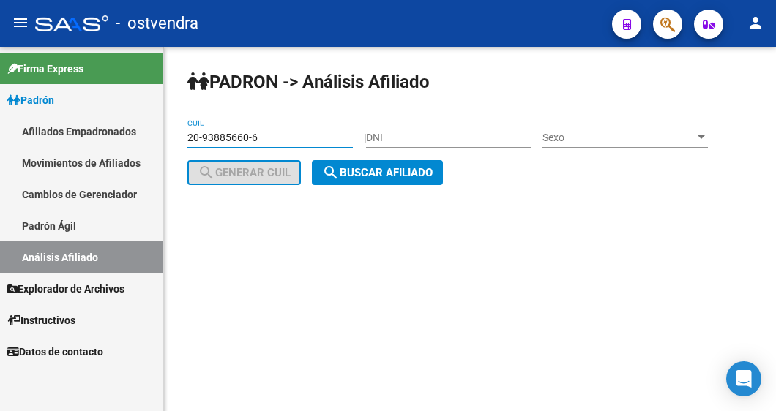
drag, startPoint x: 274, startPoint y: 135, endPoint x: -40, endPoint y: 126, distance: 313.4
click at [0, 126] on html "menu - ostvendra person Firma Express Padrón Afiliados Empadronados Movimientos…" at bounding box center [388, 205] width 776 height 411
paste input "988858-7"
type input "20-93988858-7"
click at [425, 166] on span "search Buscar afiliado" at bounding box center [377, 172] width 111 height 13
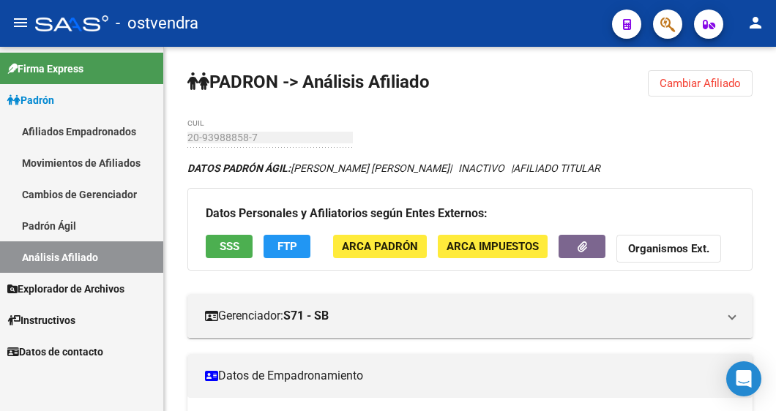
click at [692, 77] on span "Cambiar Afiliado" at bounding box center [700, 83] width 81 height 13
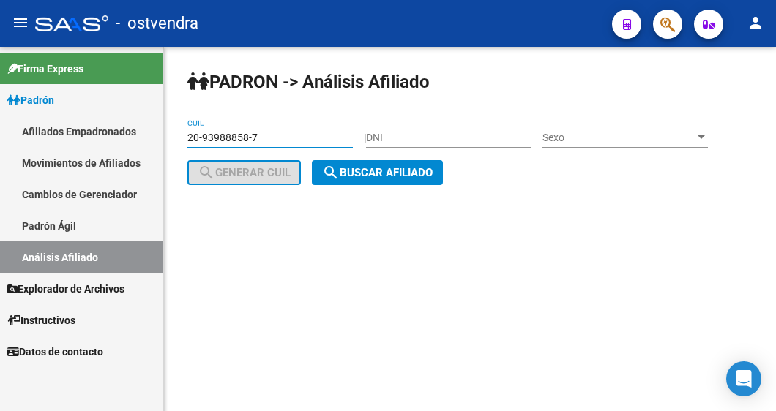
drag, startPoint x: 272, startPoint y: 133, endPoint x: -95, endPoint y: 100, distance: 369.0
click at [0, 100] on html "menu - ostvendra person Firma Express Padrón Afiliados Empadronados Movimientos…" at bounding box center [388, 205] width 776 height 411
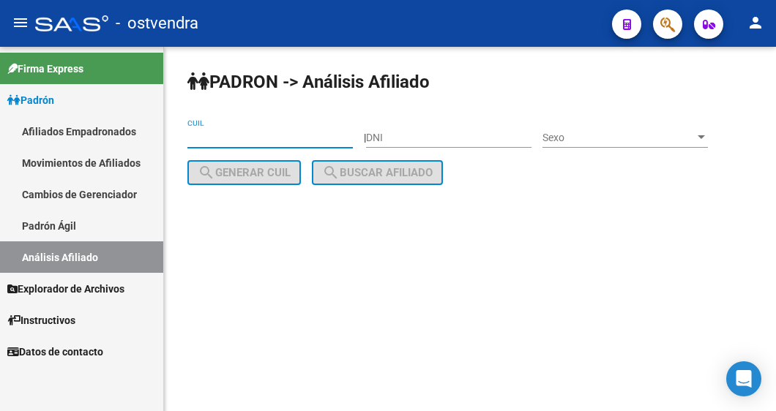
paste input "20-94613658-2"
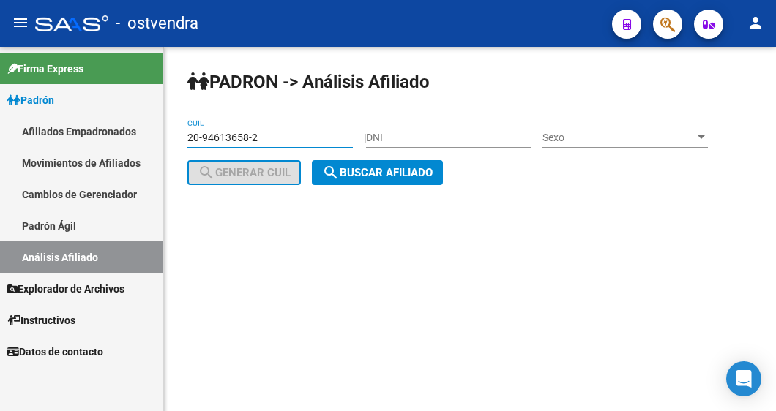
type input "20-94613658-2"
click at [355, 180] on button "search Buscar afiliado" at bounding box center [377, 172] width 131 height 25
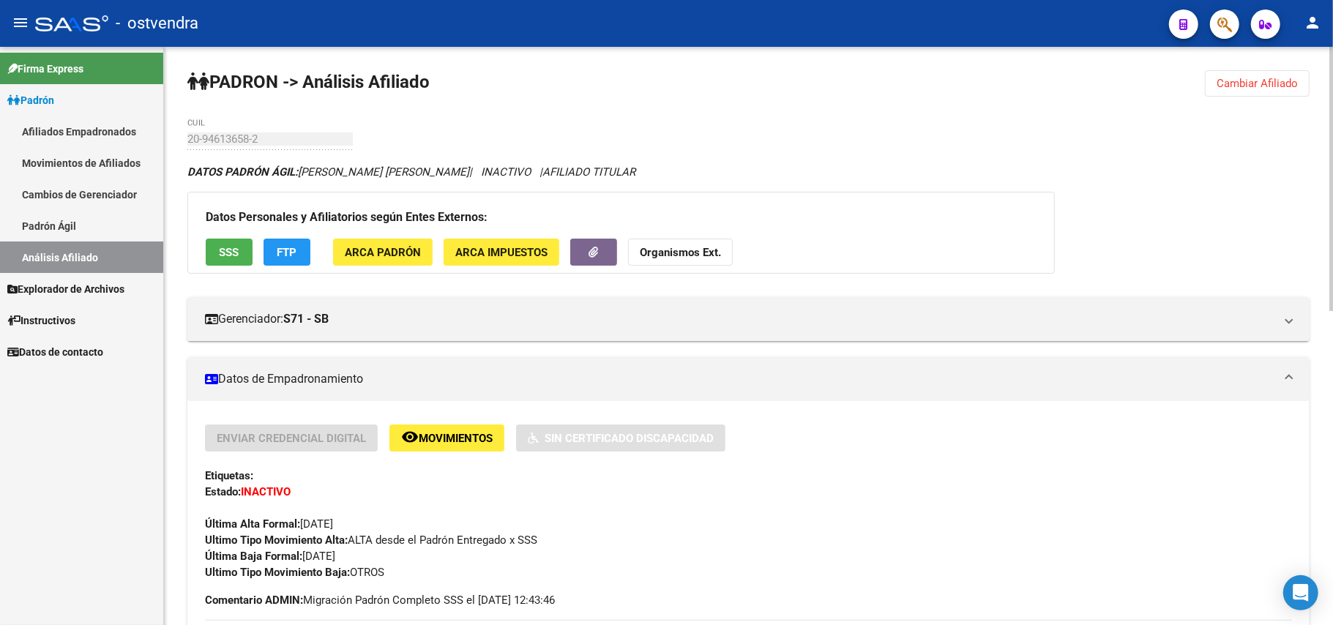
drag, startPoint x: 900, startPoint y: 446, endPoint x: 797, endPoint y: 422, distance: 105.1
click at [894, 446] on div "Enviar Credencial Digital remove_red_eye Movimientos Sin Certificado Discapacid…" at bounding box center [748, 438] width 1087 height 27
click at [1258, 86] on span "Cambiar Afiliado" at bounding box center [1257, 83] width 81 height 13
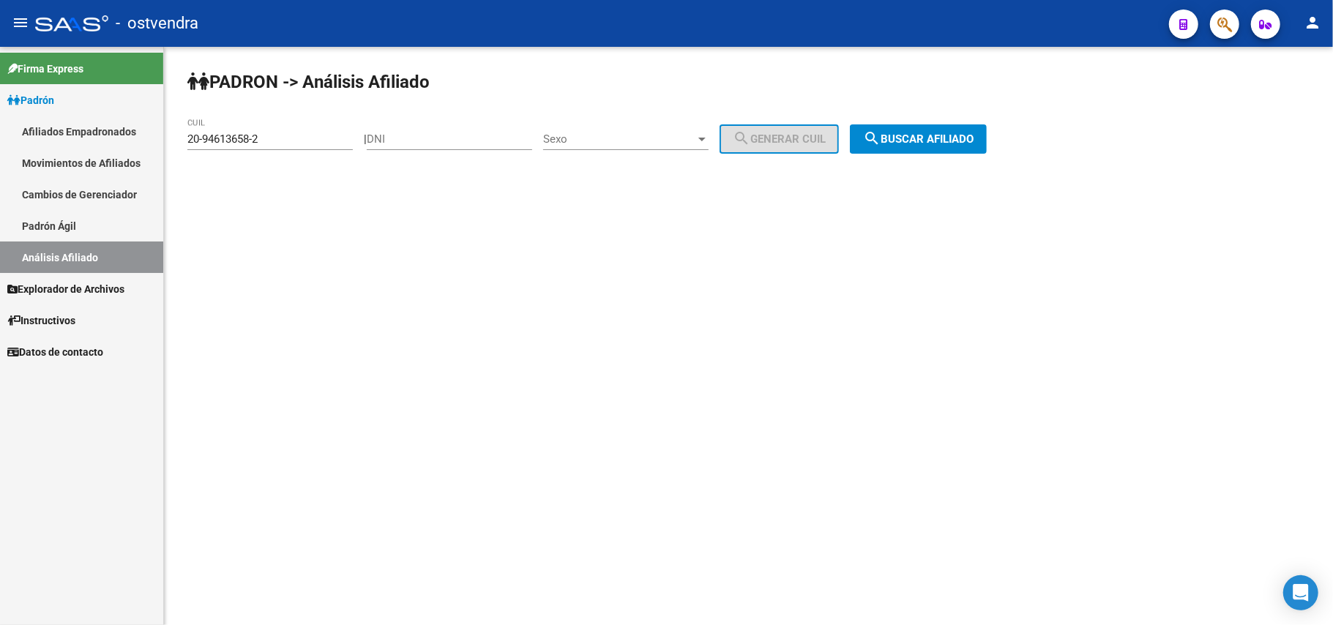
click at [299, 135] on input "20-94613658-2" at bounding box center [269, 138] width 165 height 13
click at [0, 138] on mat-sidenav-container "Firma Express Padrón Afiliados Empadronados Movimientos de Afiliados Cambios de…" at bounding box center [666, 336] width 1333 height 578
paste input "20-94613658-2"
type input "20-94613658-2"
click at [911, 135] on span "search Buscar afiliado" at bounding box center [918, 138] width 111 height 13
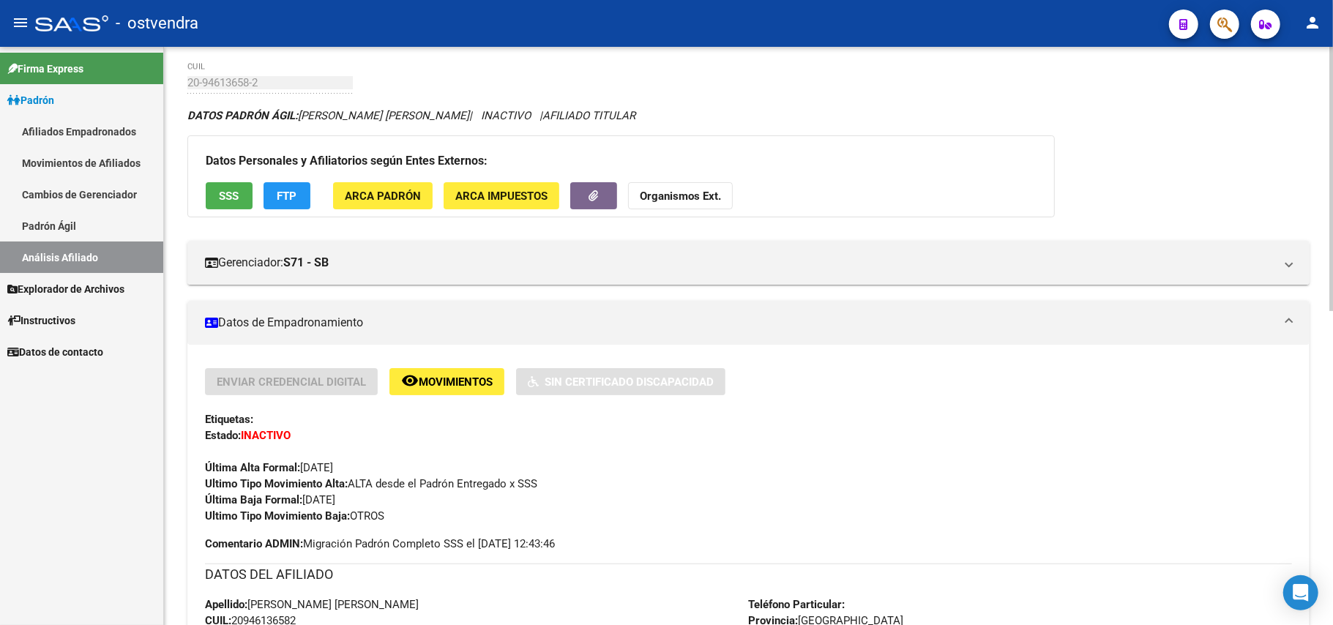
scroll to position [97, 0]
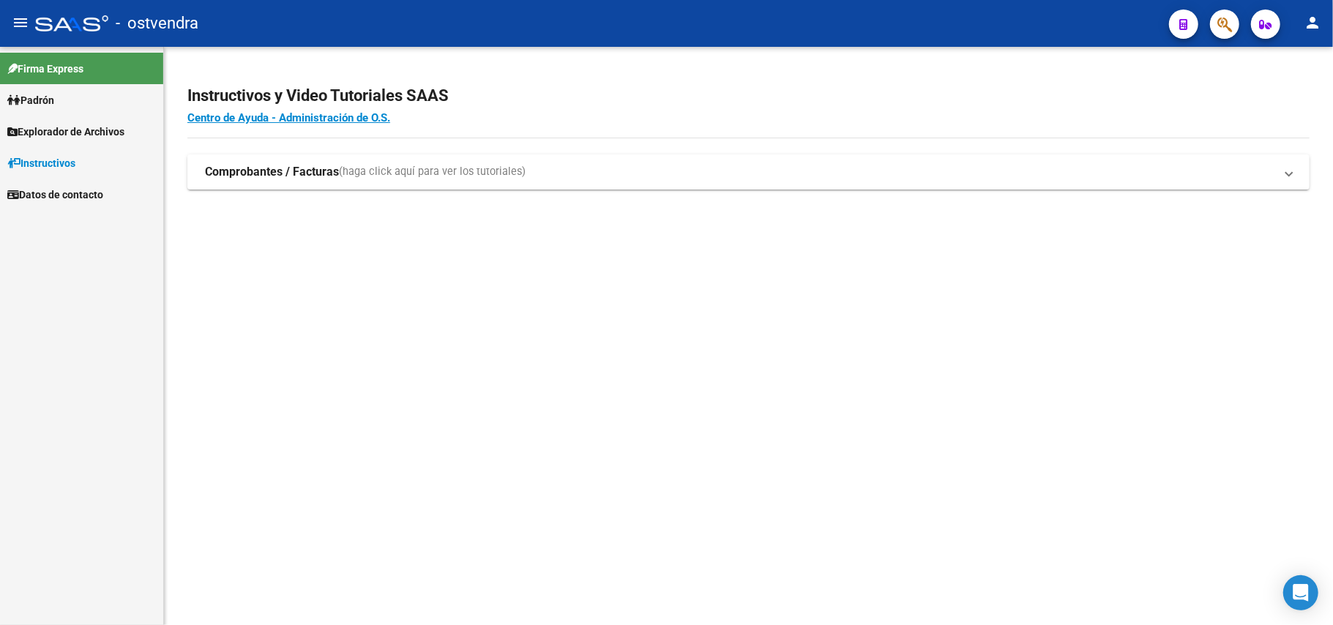
click at [40, 94] on span "Padrón" at bounding box center [30, 100] width 47 height 16
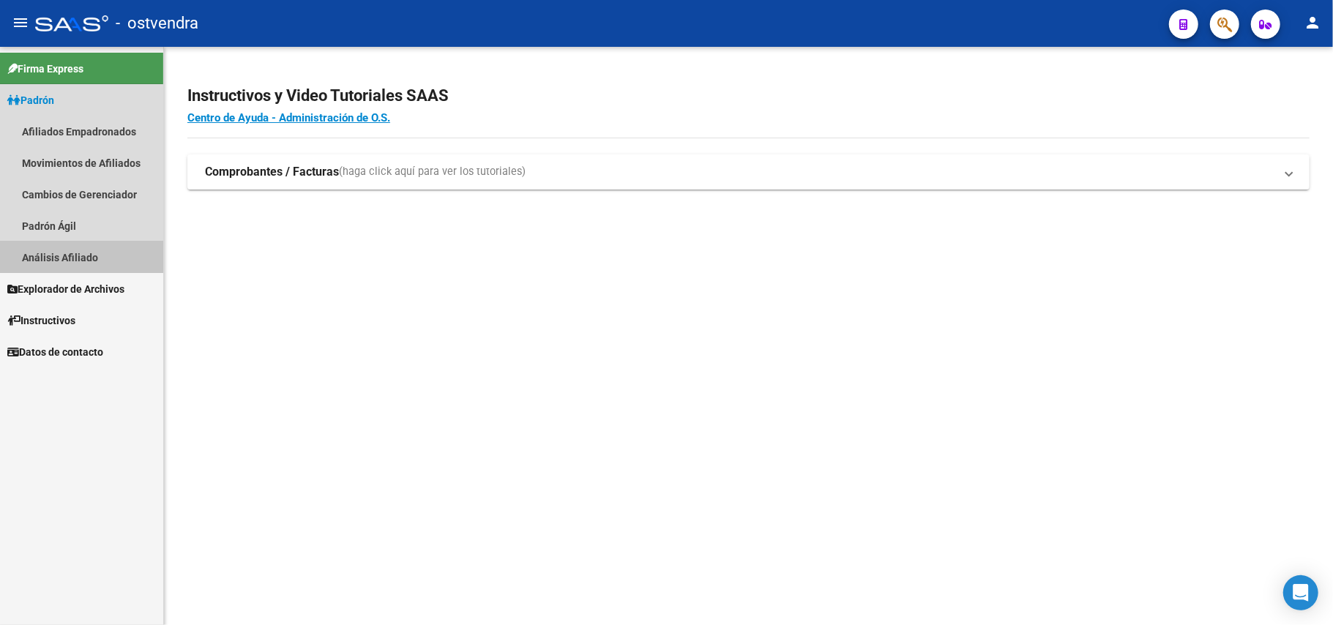
click at [76, 255] on link "Análisis Afiliado" at bounding box center [81, 257] width 163 height 31
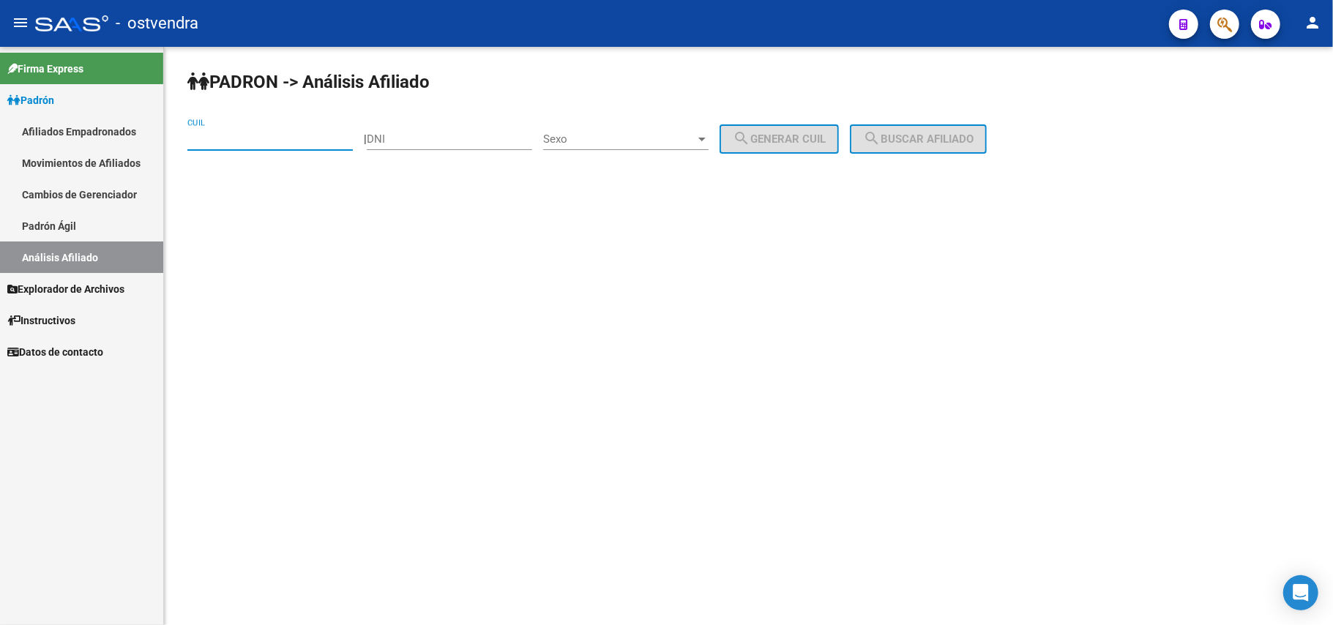
click at [243, 138] on input "CUIL" at bounding box center [269, 138] width 165 height 13
paste input "20-94613658-2"
type input "20-94613658-2"
click at [775, 121] on div "PADRON -> Análisis Afiliado 20-94613658-2 CUIL | DNI Sexo Sexo search Generar C…" at bounding box center [748, 124] width 1169 height 154
click at [775, 141] on span "search Buscar afiliado" at bounding box center [918, 138] width 111 height 13
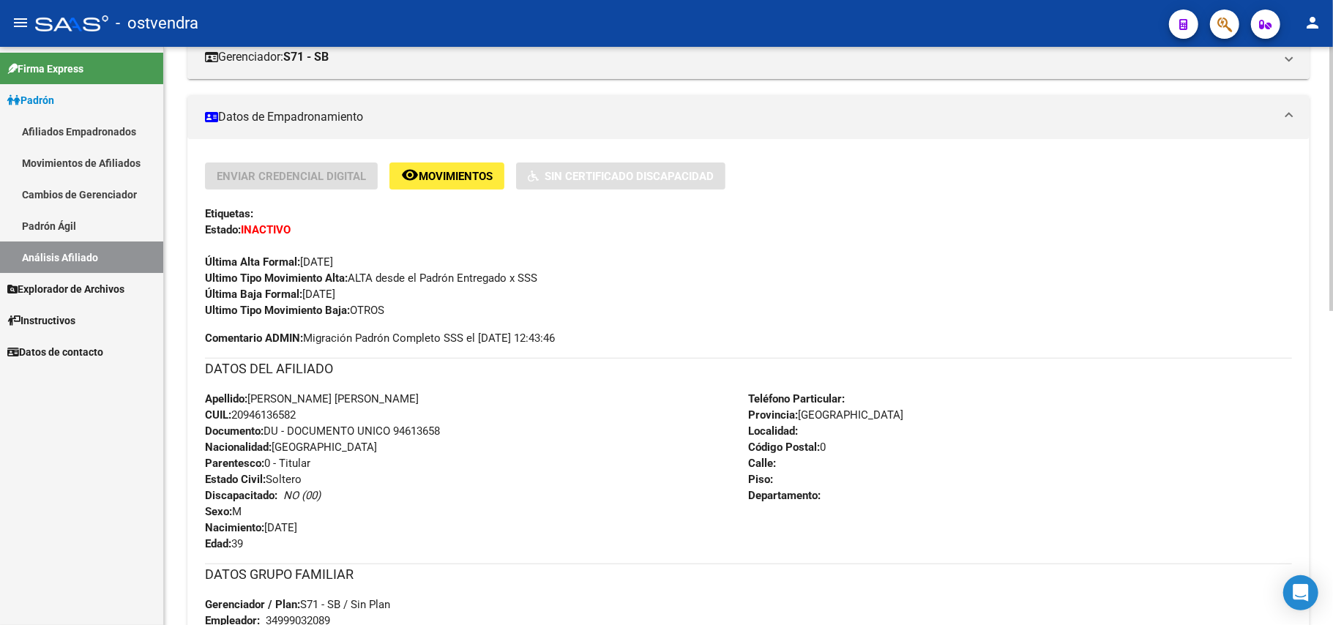
scroll to position [293, 0]
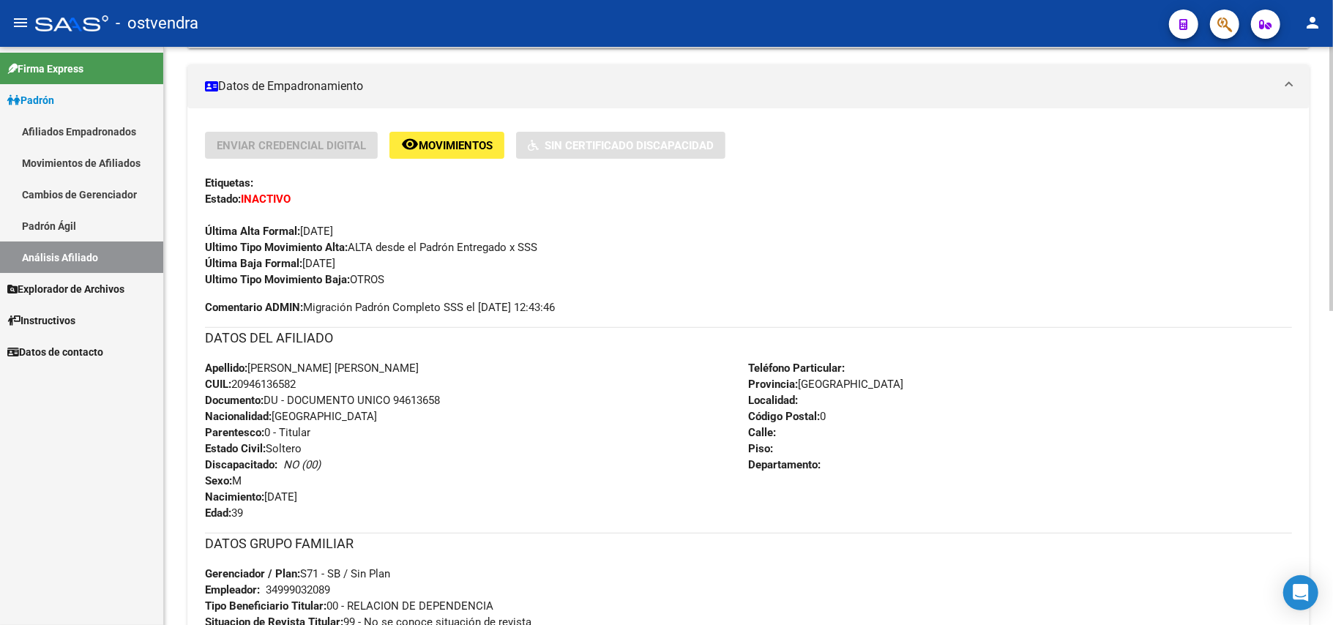
drag, startPoint x: 312, startPoint y: 381, endPoint x: 234, endPoint y: 378, distance: 77.6
click at [234, 378] on div "Apellido: FERNANDEZ ARCE ALBERT ARTEMIO CUIL: 20946136582 Documento: DU - DOCUM…" at bounding box center [477, 440] width 544 height 161
copy span "20946136582"
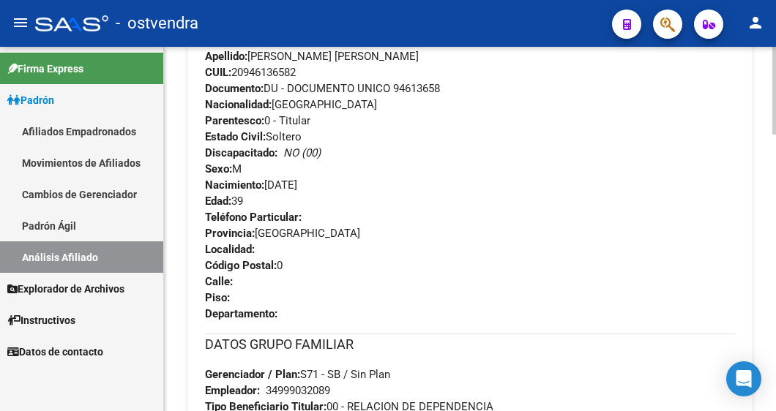
scroll to position [487, 0]
